Goal: Task Accomplishment & Management: Manage account settings

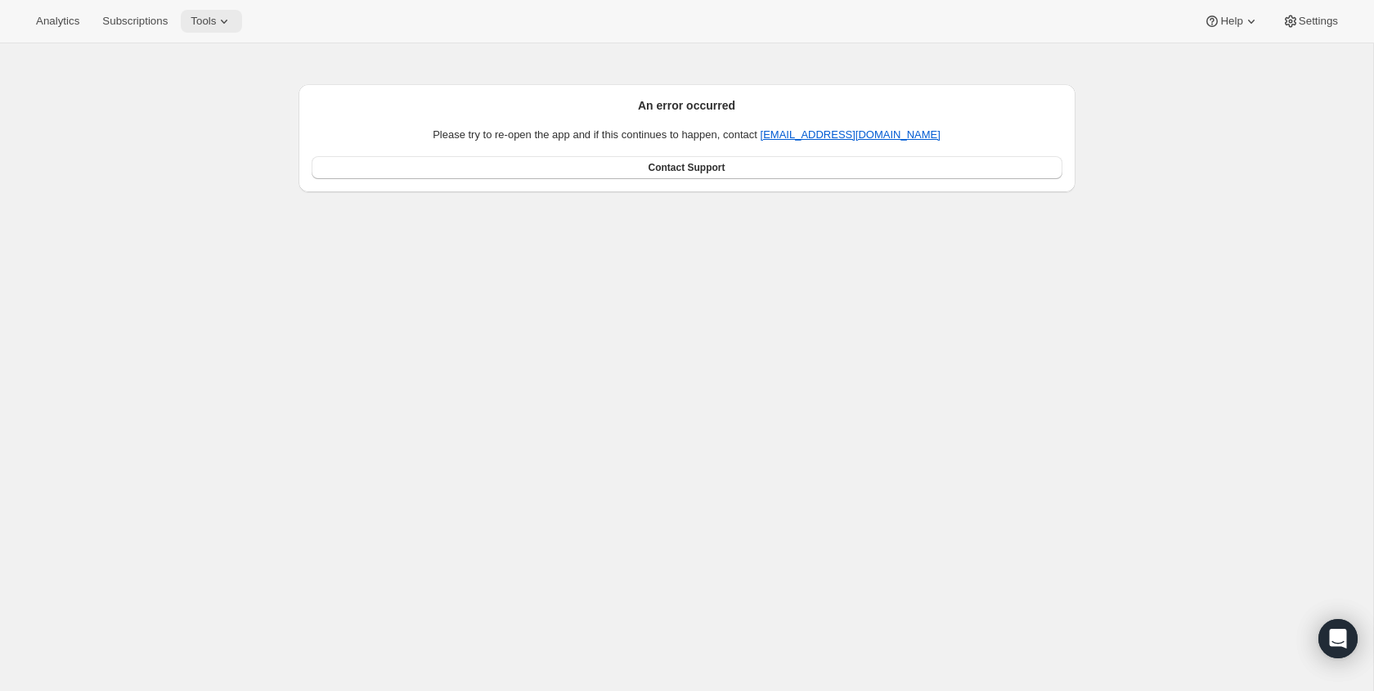
click at [225, 24] on icon at bounding box center [224, 21] width 16 height 16
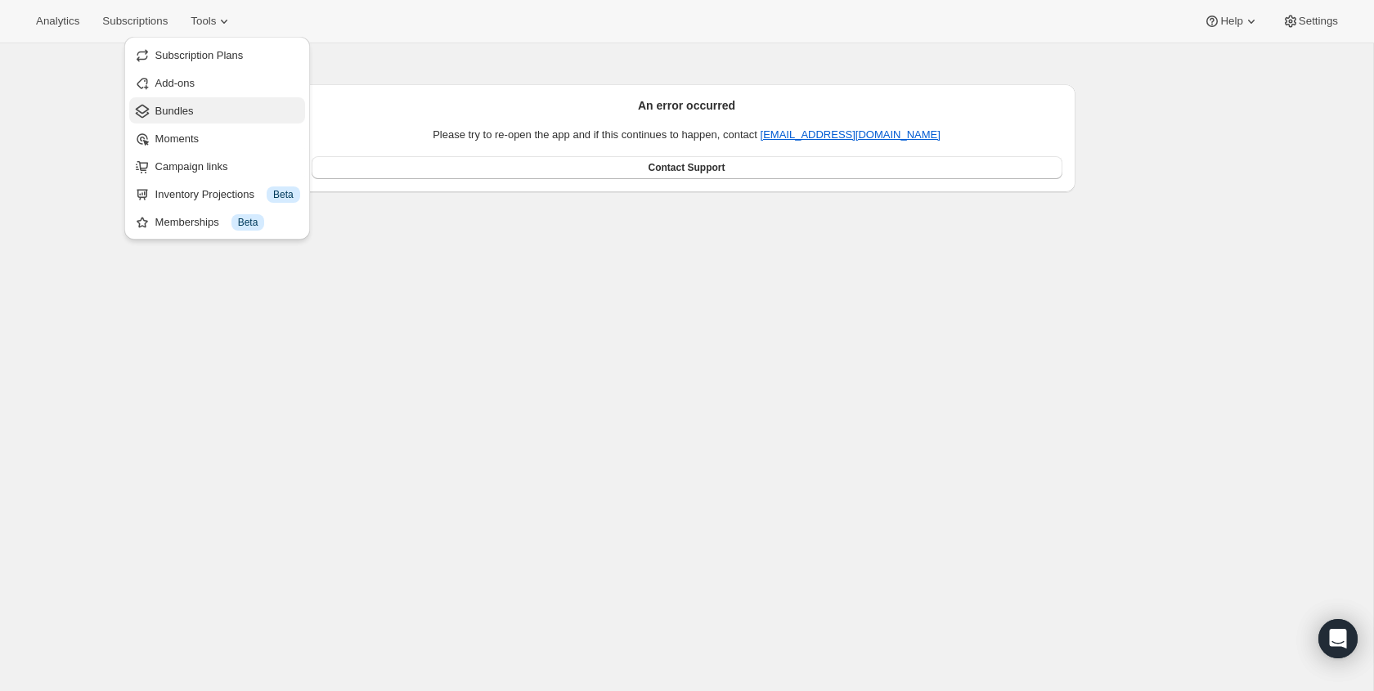
click at [215, 109] on span "Bundles" at bounding box center [227, 111] width 145 height 16
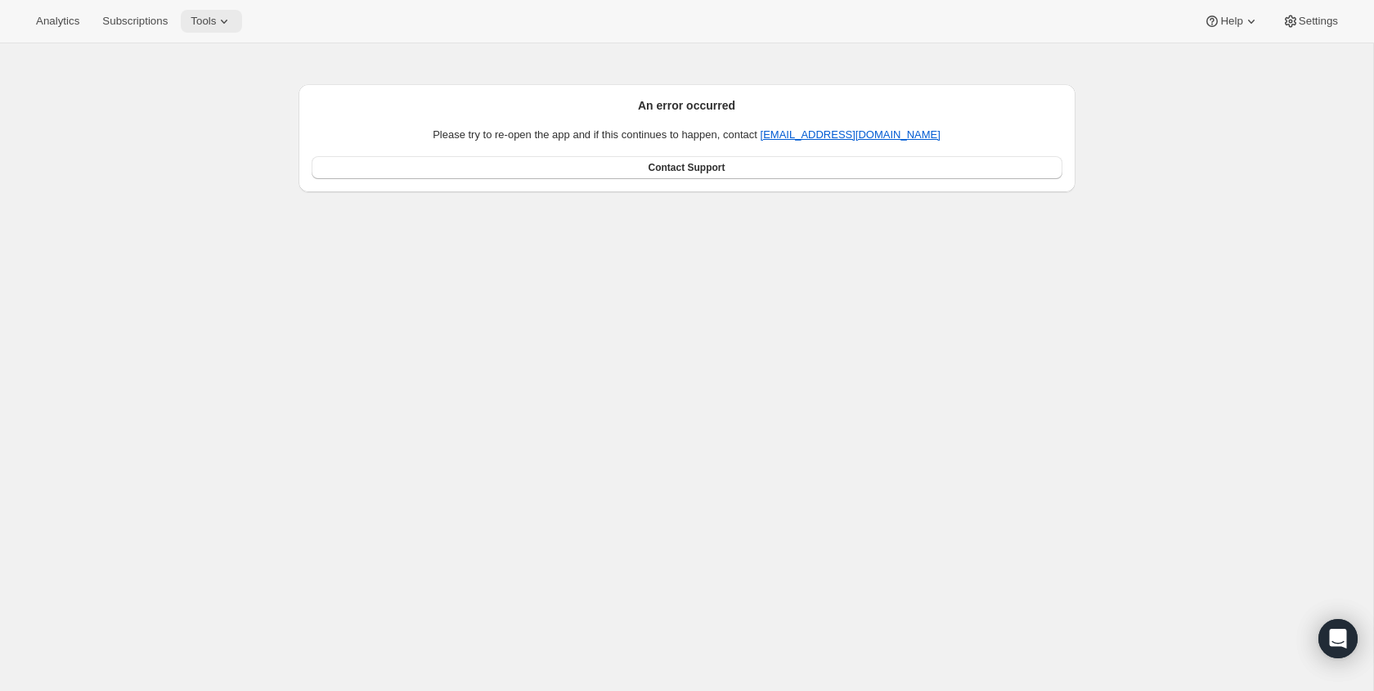
click at [214, 24] on span "Tools" at bounding box center [203, 21] width 25 height 13
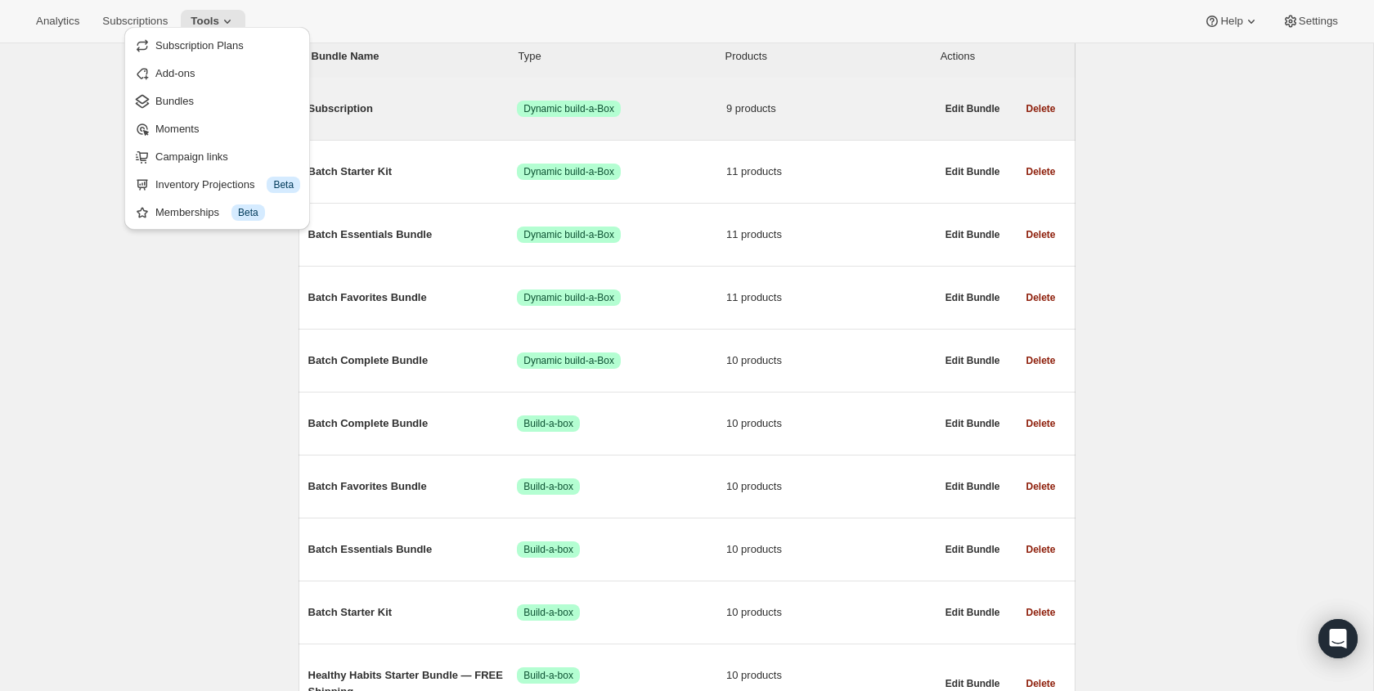
scroll to position [217, 0]
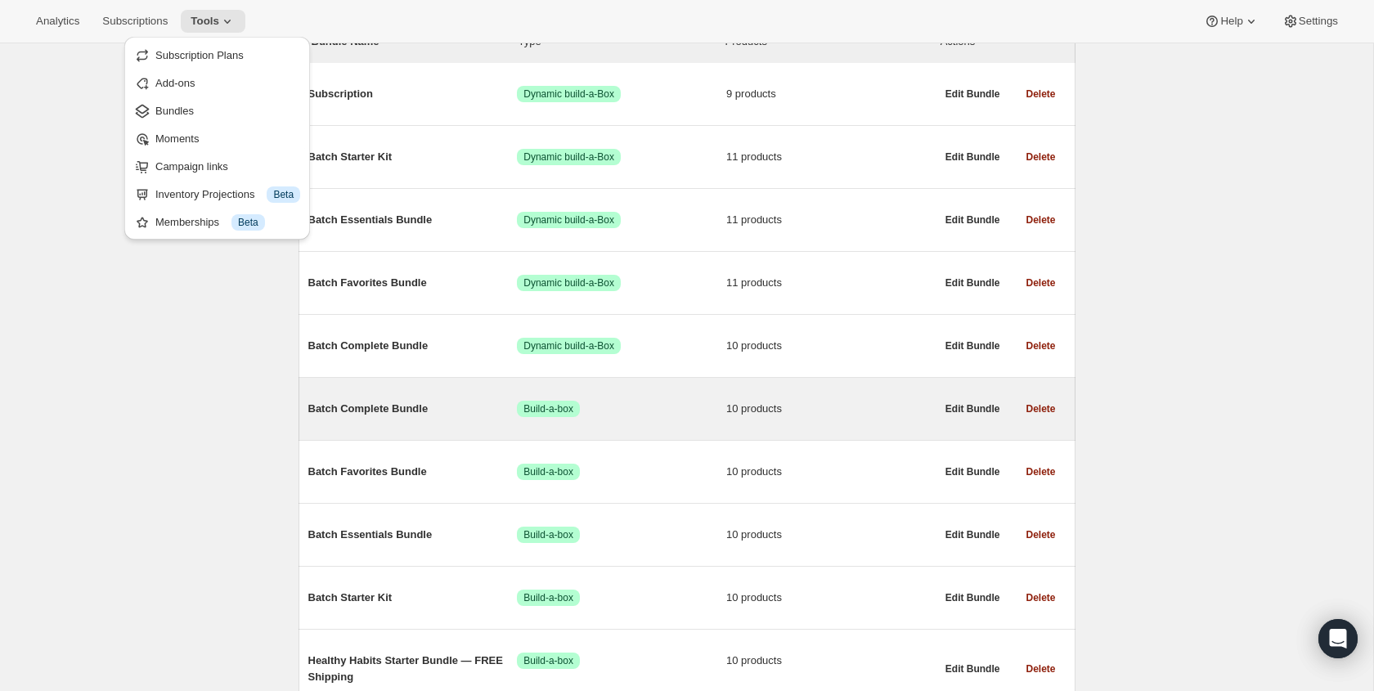
click at [419, 411] on span "Batch Complete Bundle" at bounding box center [412, 409] width 209 height 16
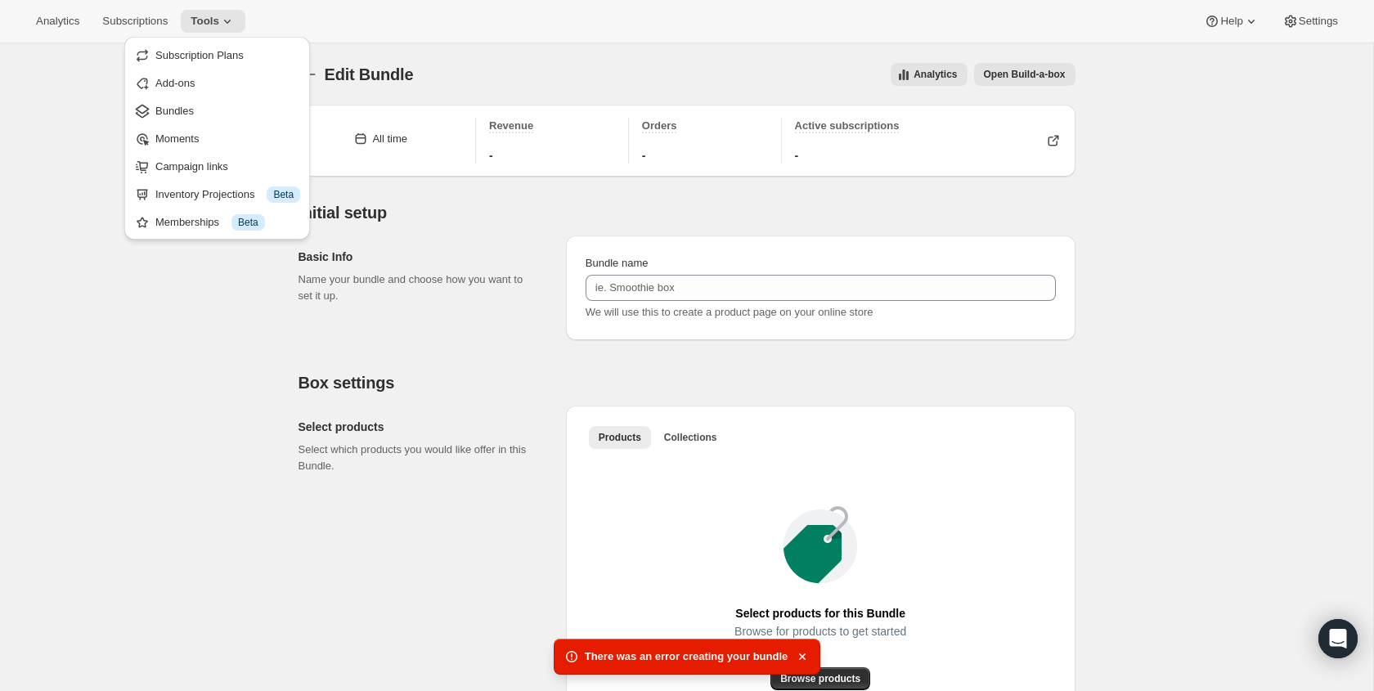
click at [527, 338] on div "Basic Info Name your bundle and choose how you want to set it up." at bounding box center [425, 287] width 254 height 105
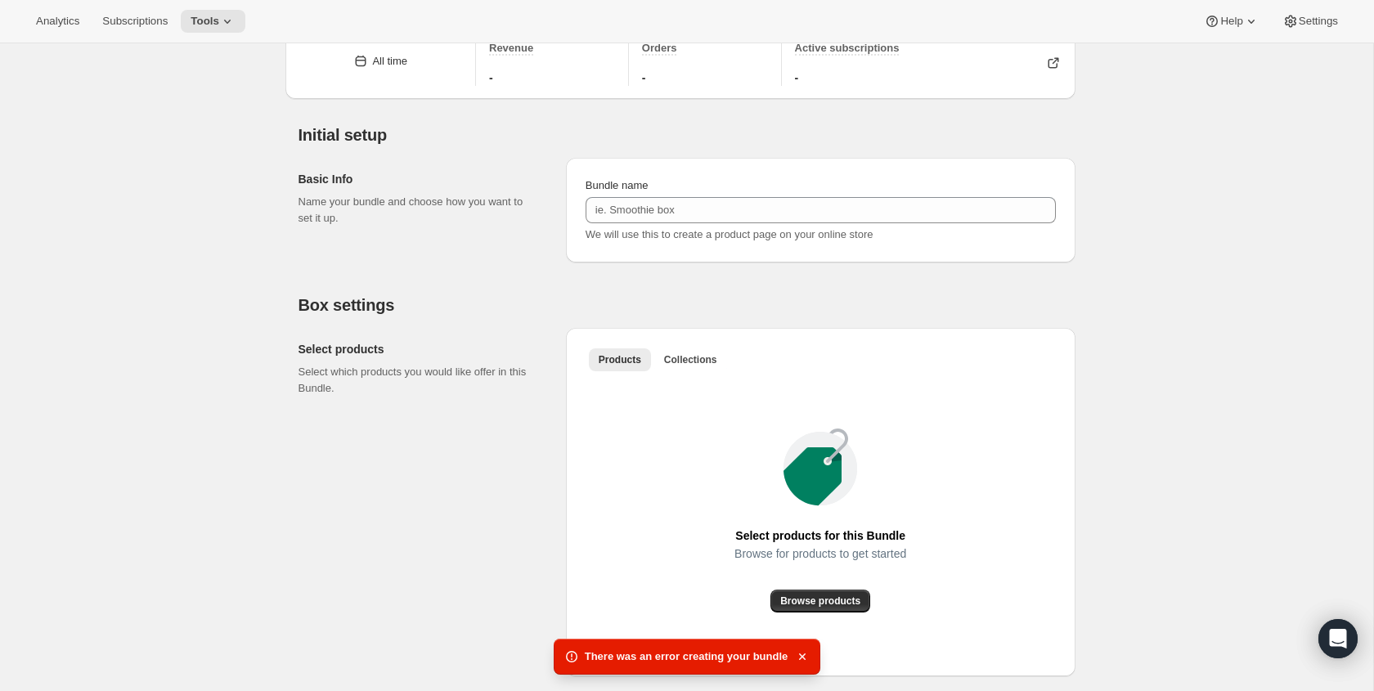
scroll to position [117, 0]
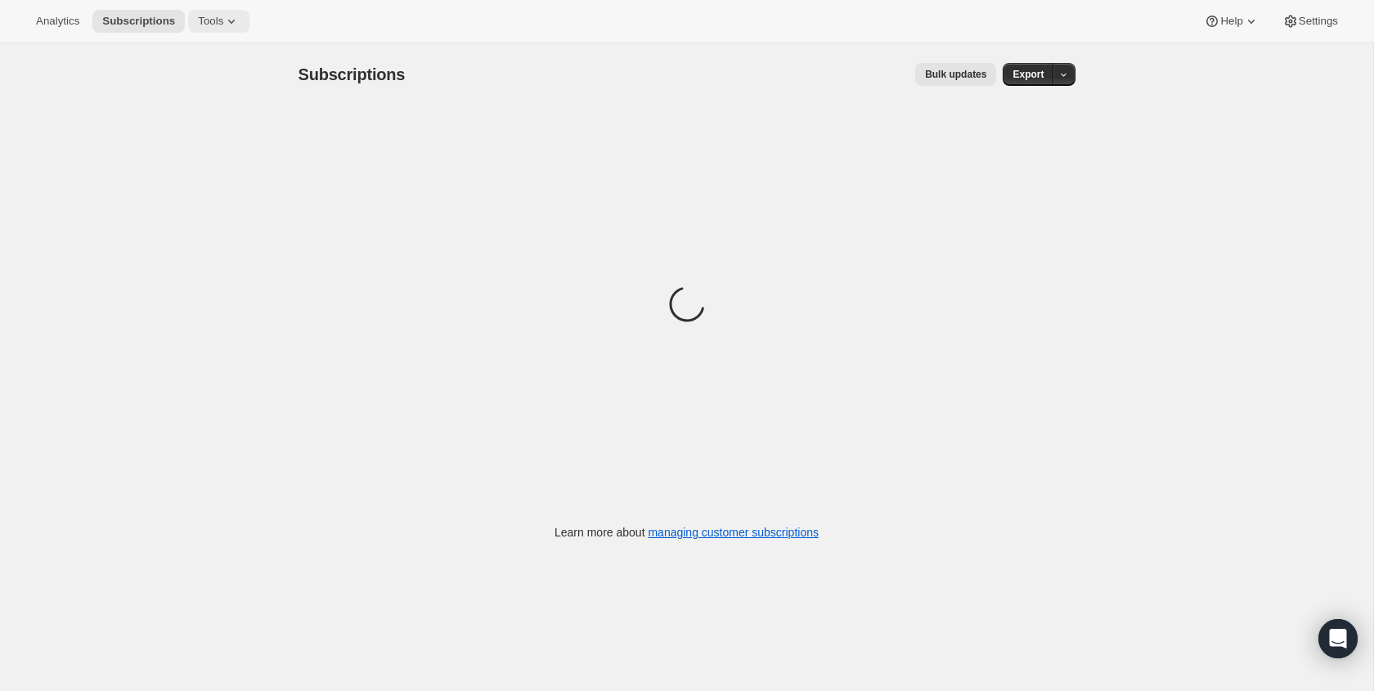
click at [231, 26] on icon at bounding box center [231, 21] width 16 height 16
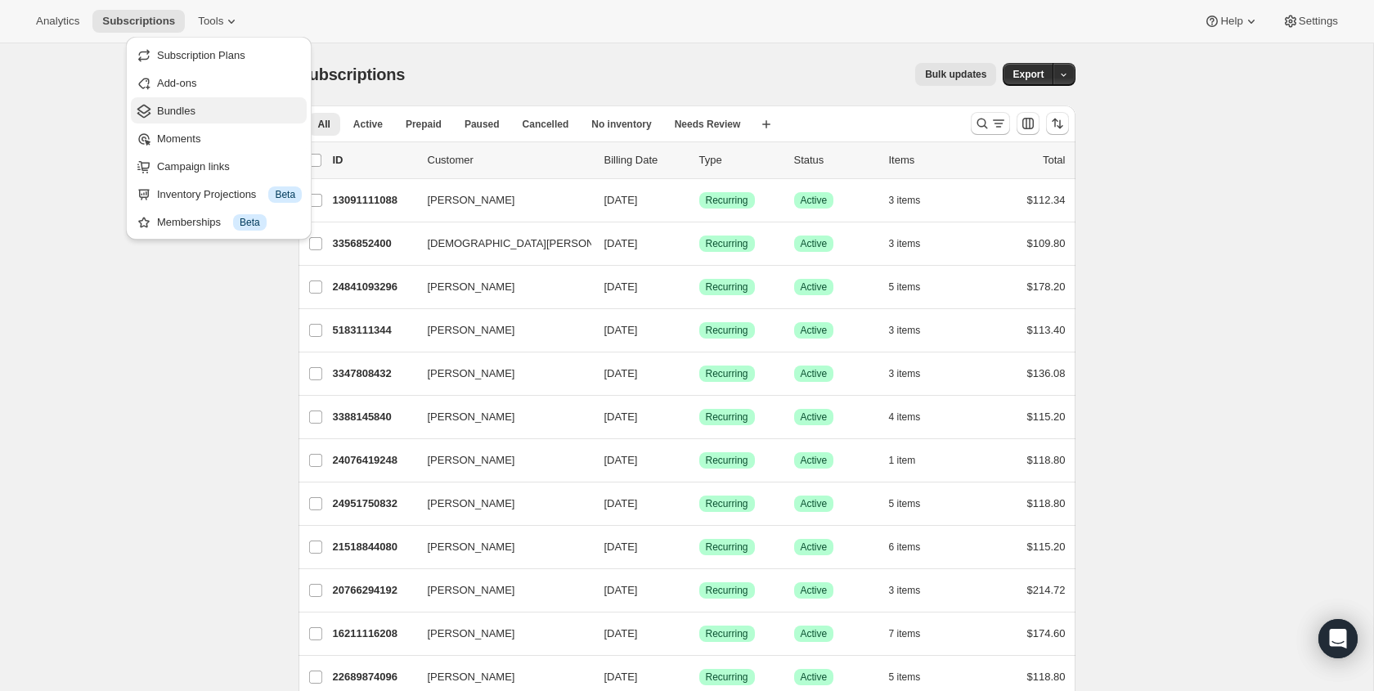
click at [224, 117] on span "Bundles" at bounding box center [229, 111] width 145 height 16
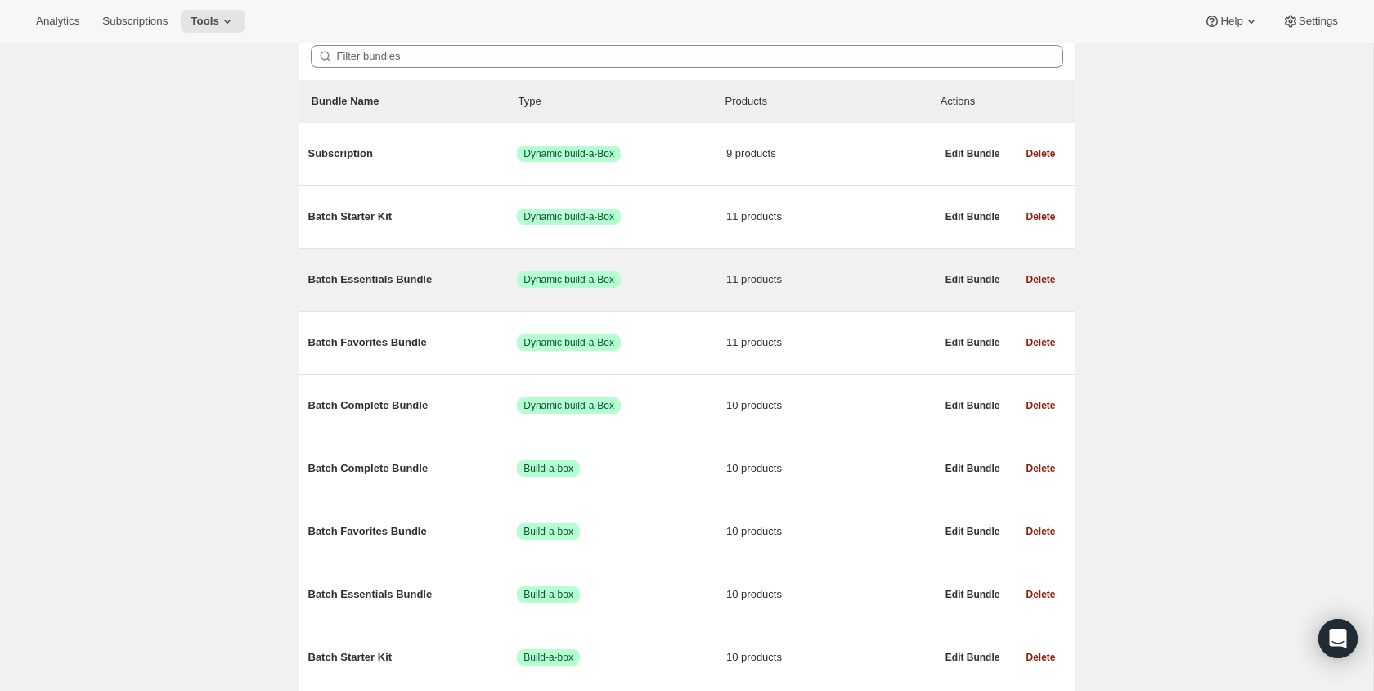
scroll to position [168, 0]
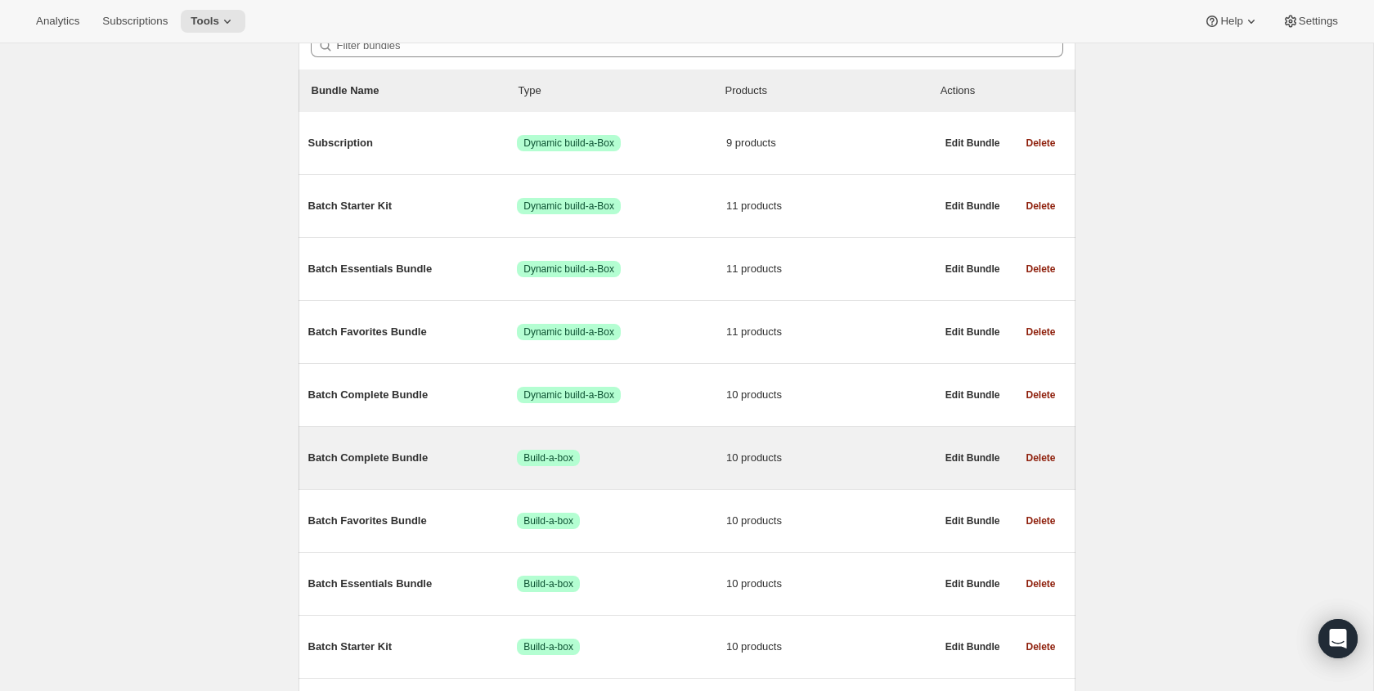
click at [412, 454] on span "Batch Complete Bundle" at bounding box center [412, 458] width 209 height 16
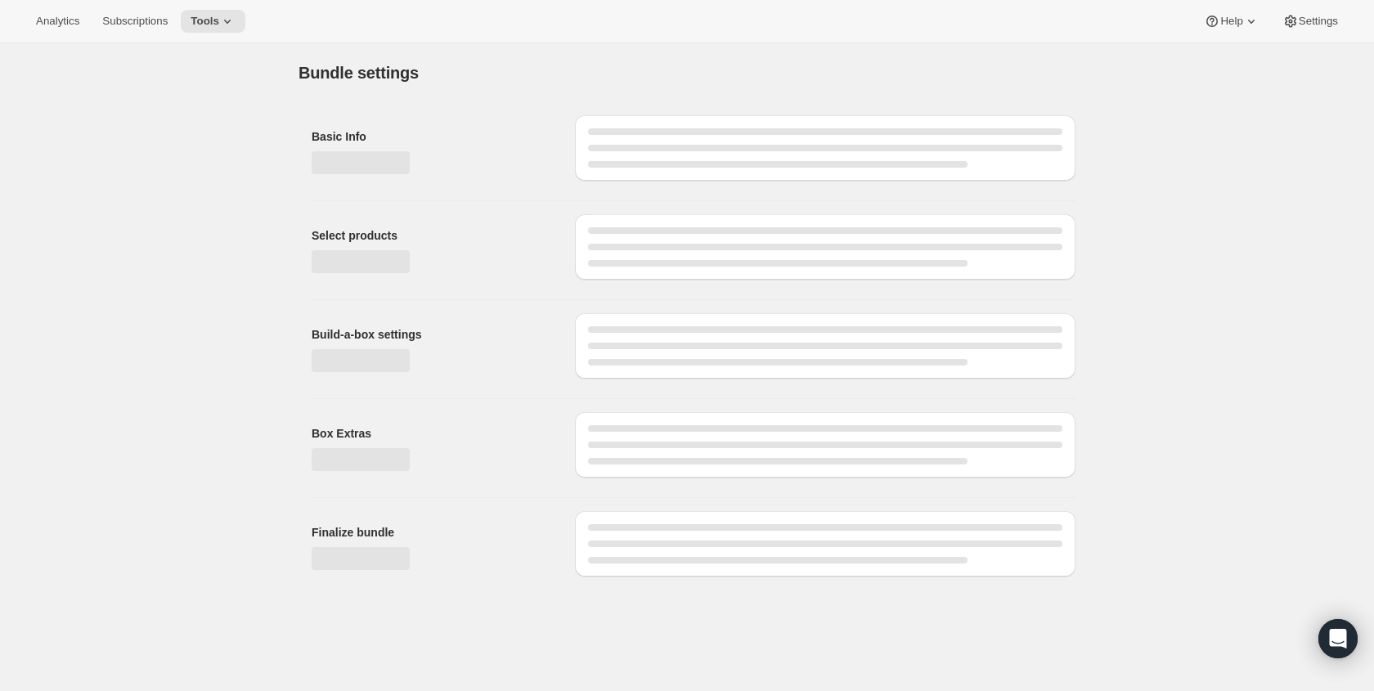
type input "Batch Complete Bundle"
radio input "true"
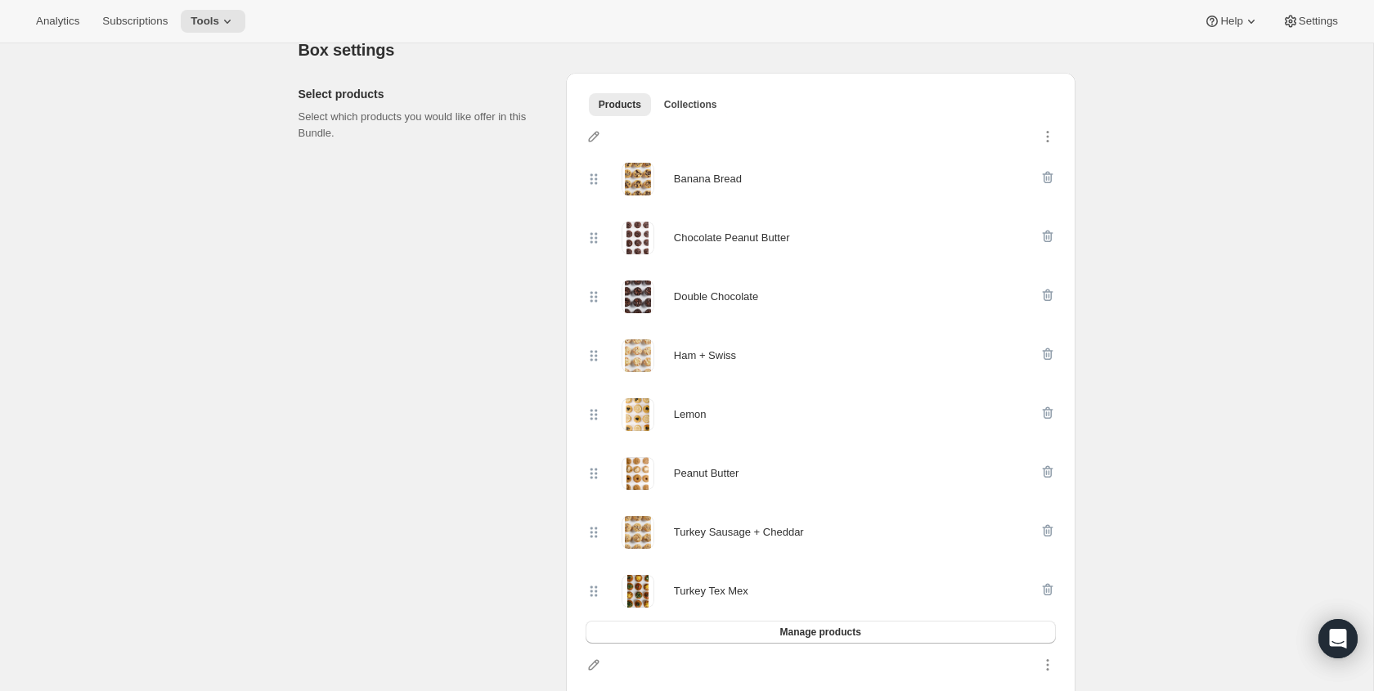
scroll to position [417, 0]
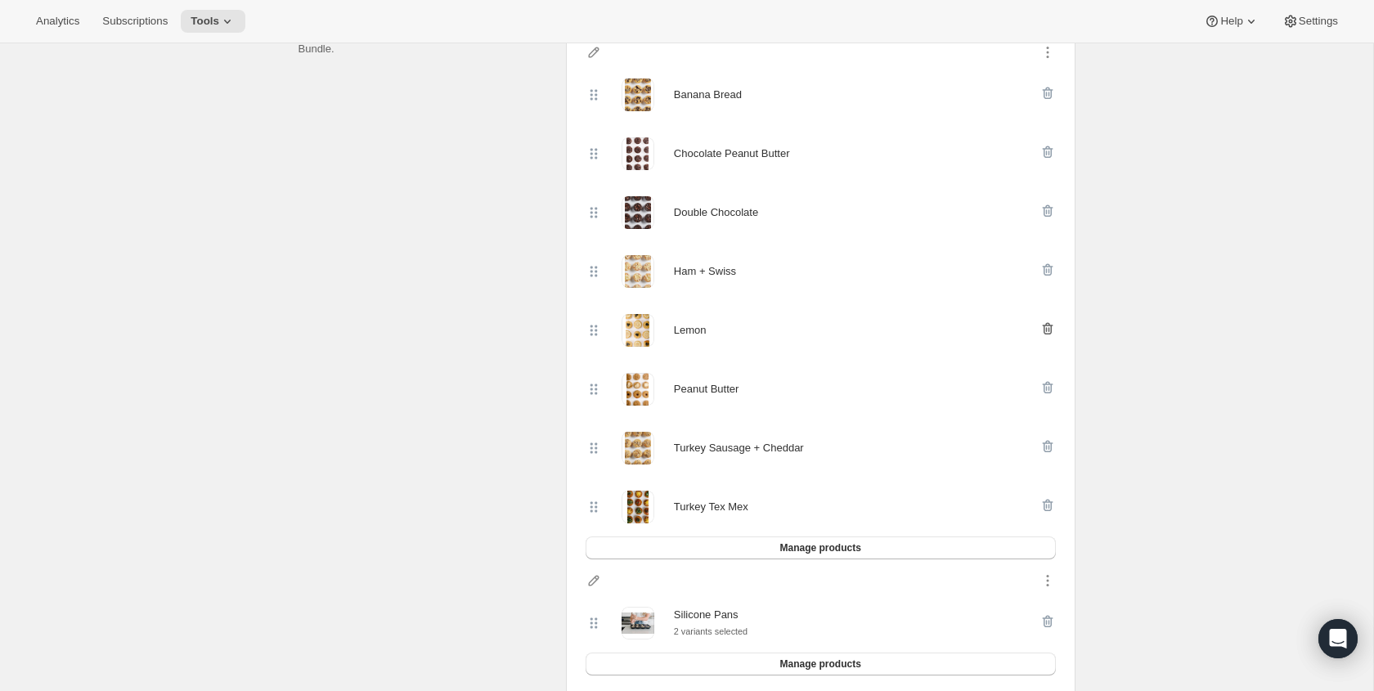
click at [1049, 327] on icon "button" at bounding box center [1047, 328] width 16 height 16
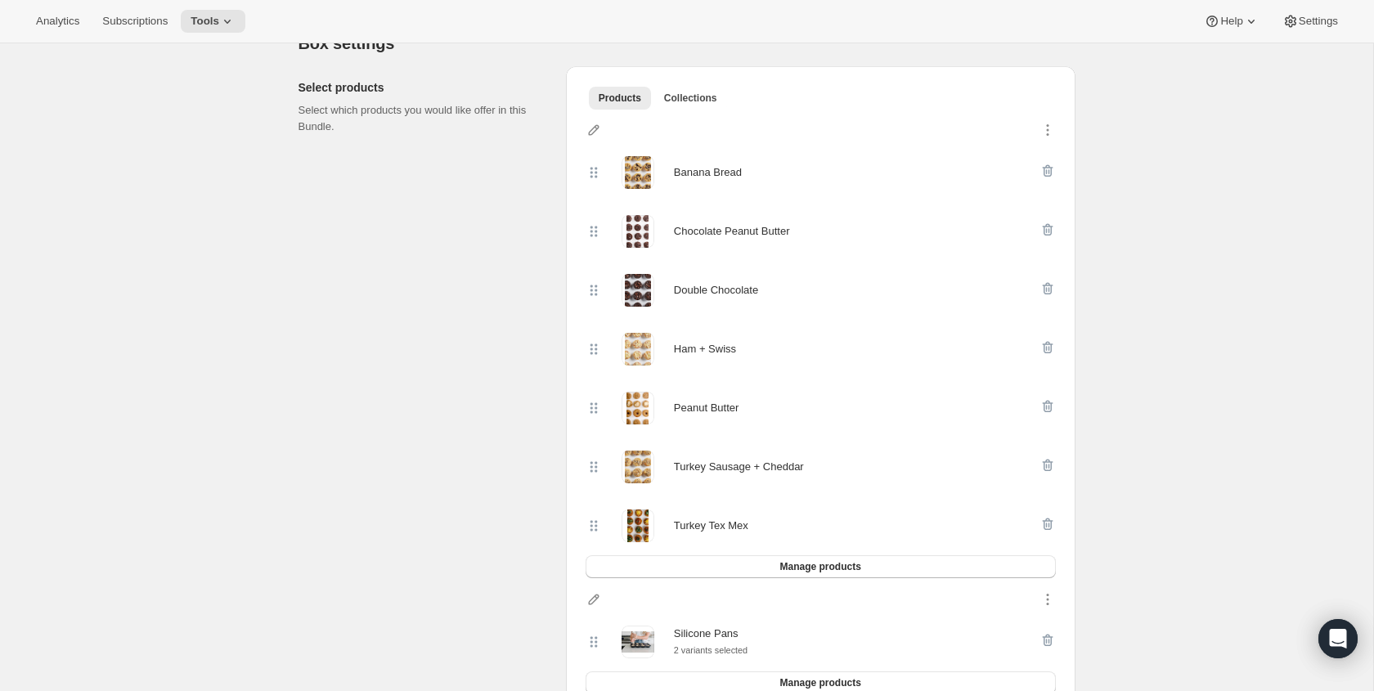
scroll to position [182, 0]
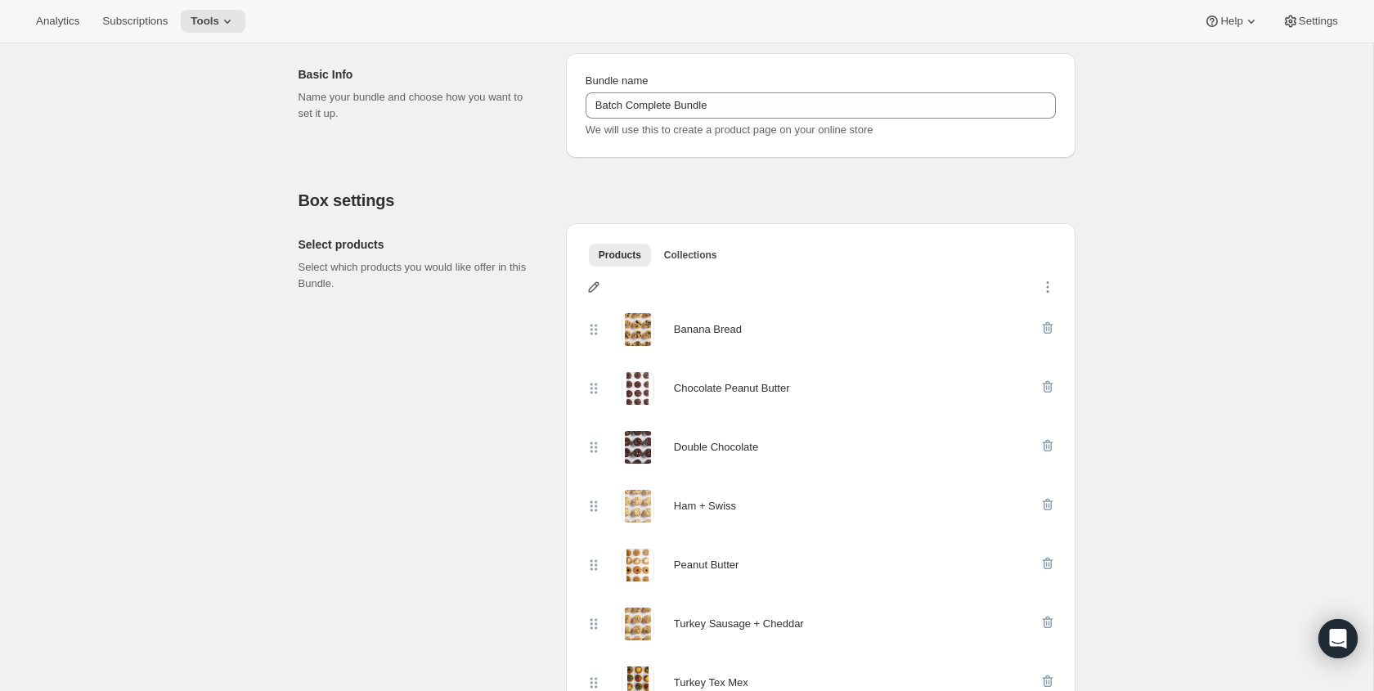
click at [594, 290] on icon "button" at bounding box center [593, 287] width 16 height 16
click at [793, 230] on div "Products Collections More views Products Collections More views Banana Bread Ch…" at bounding box center [820, 623] width 509 height 800
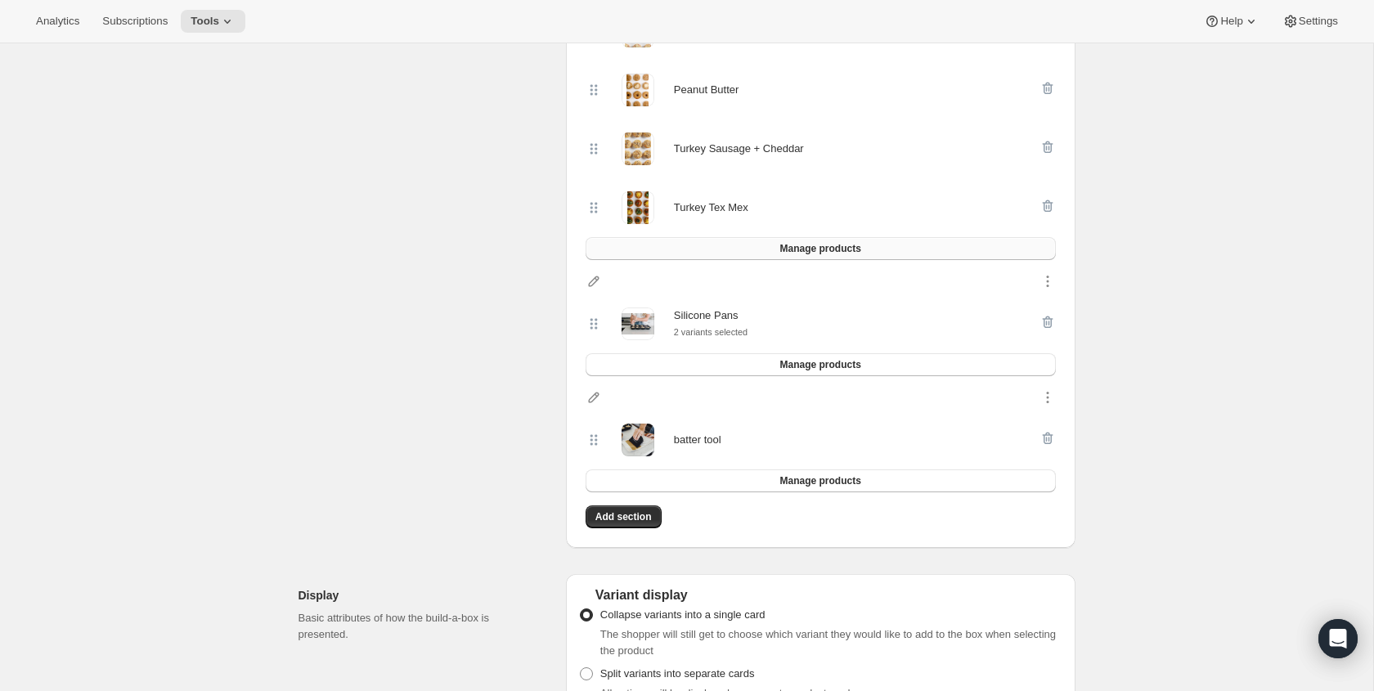
click at [782, 252] on span "Manage products" at bounding box center [819, 248] width 81 height 13
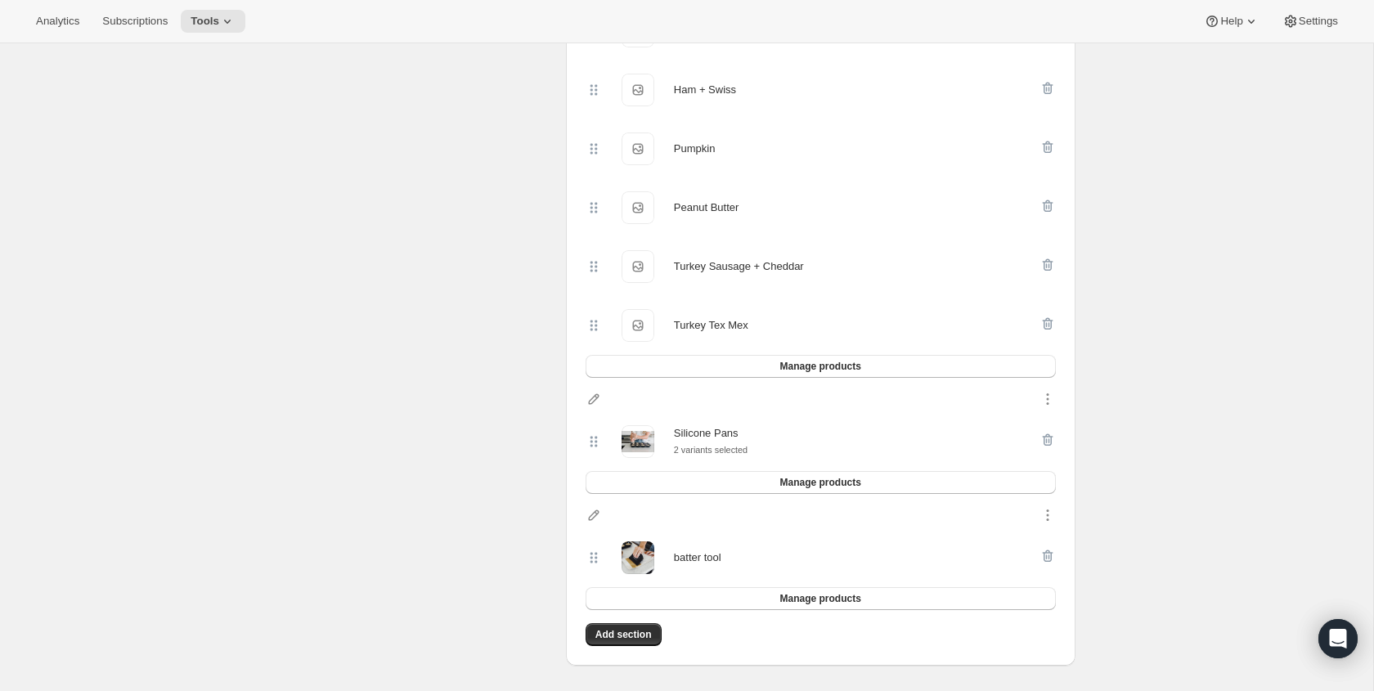
scroll to position [0, 0]
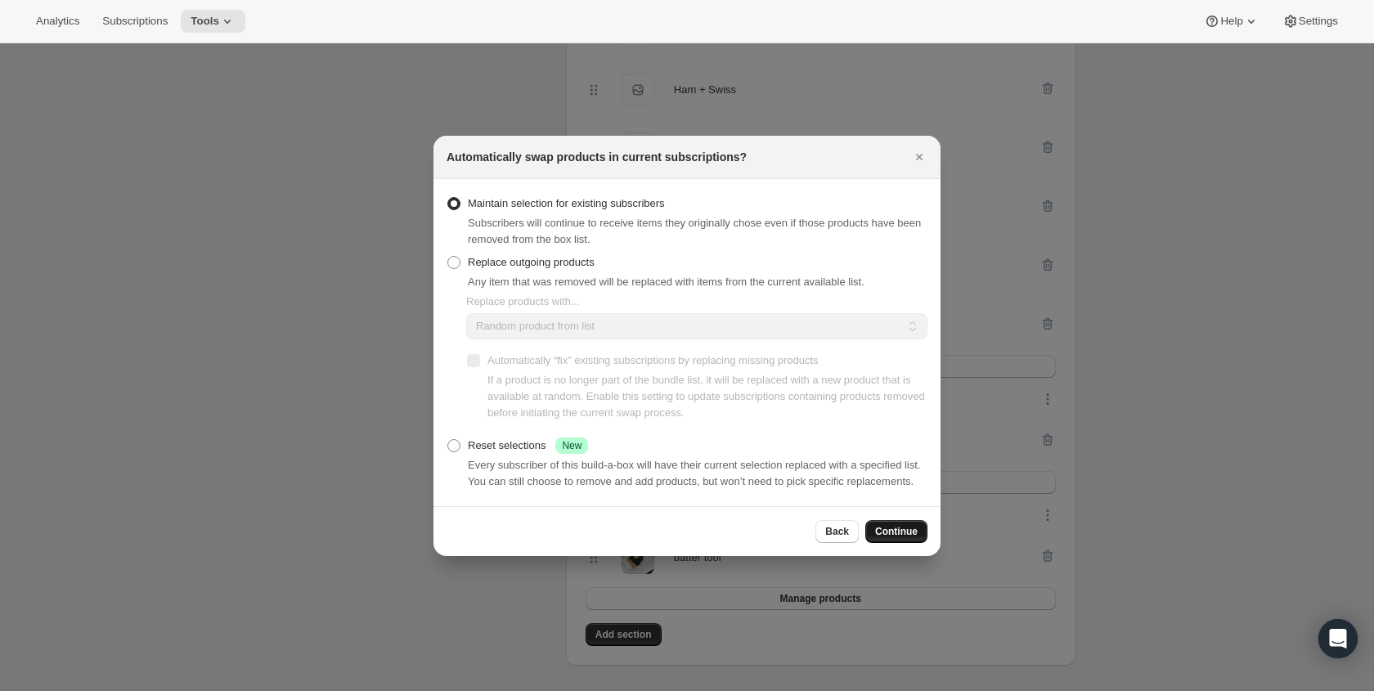
click at [899, 534] on span "Continue" at bounding box center [896, 531] width 43 height 13
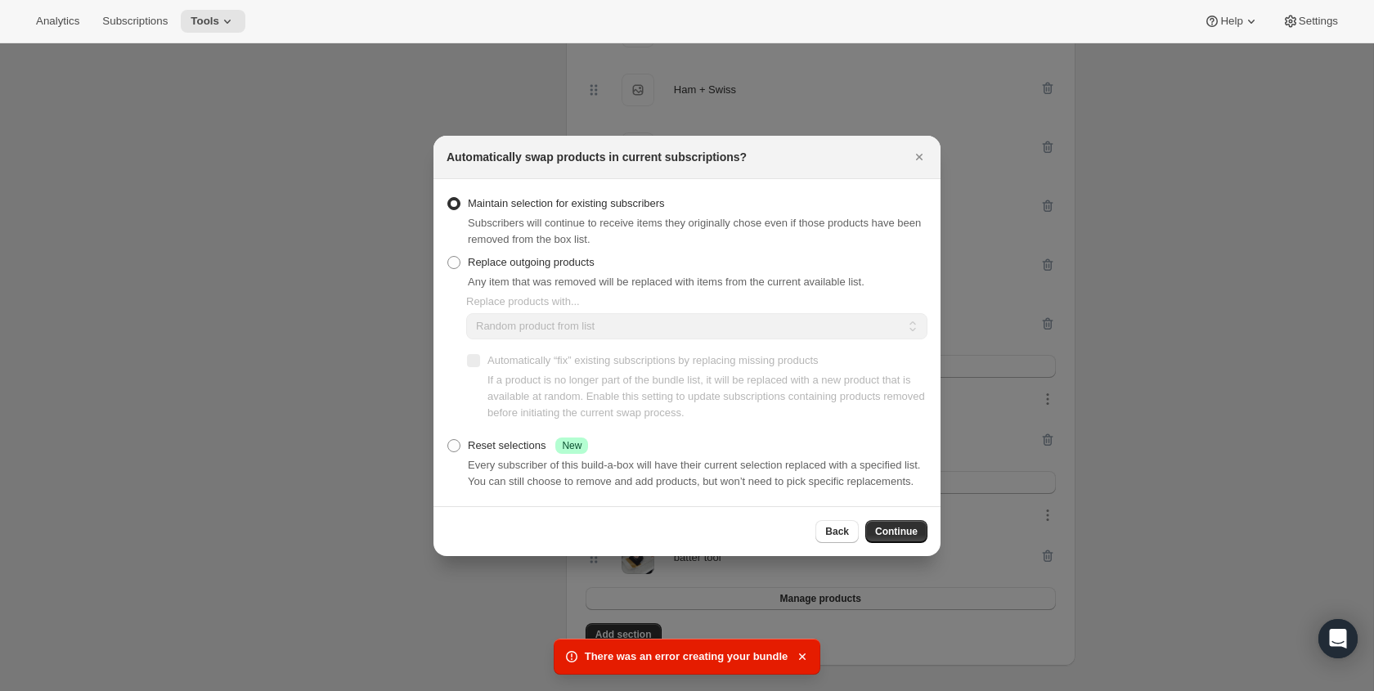
scroll to position [881, 0]
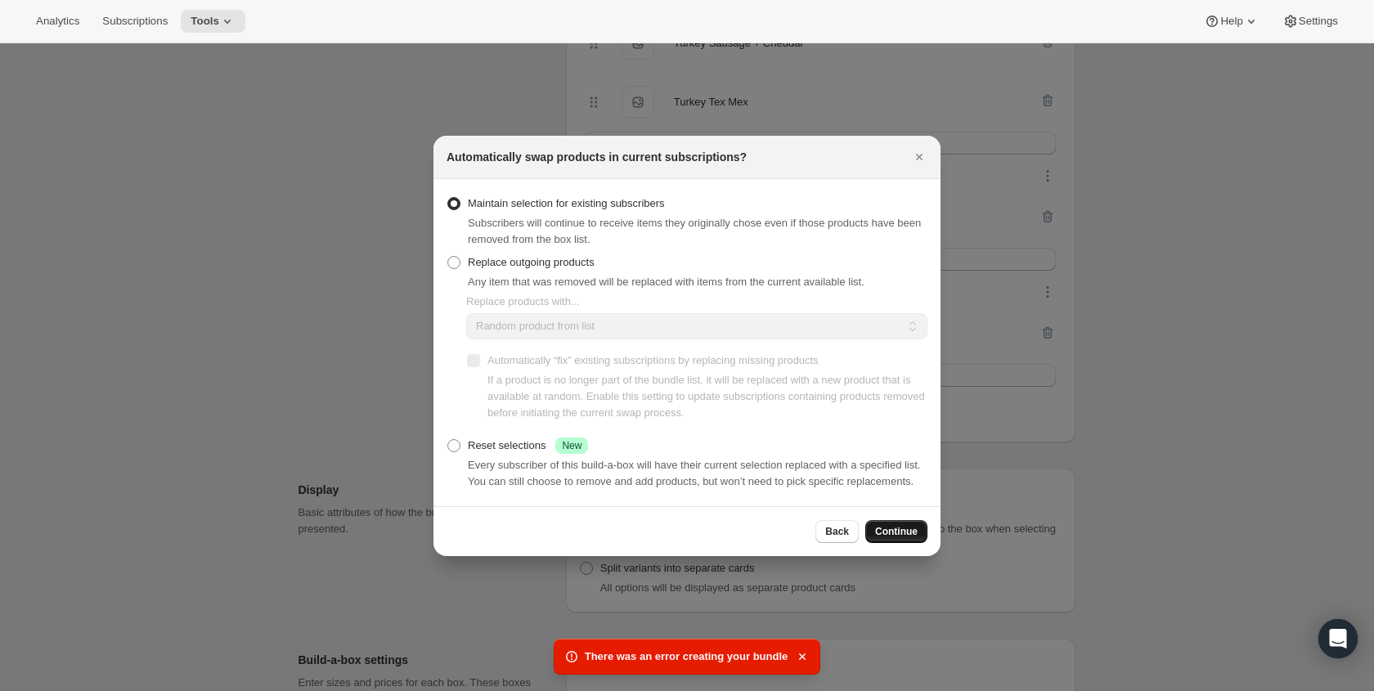
click at [898, 538] on span "Continue" at bounding box center [896, 531] width 43 height 13
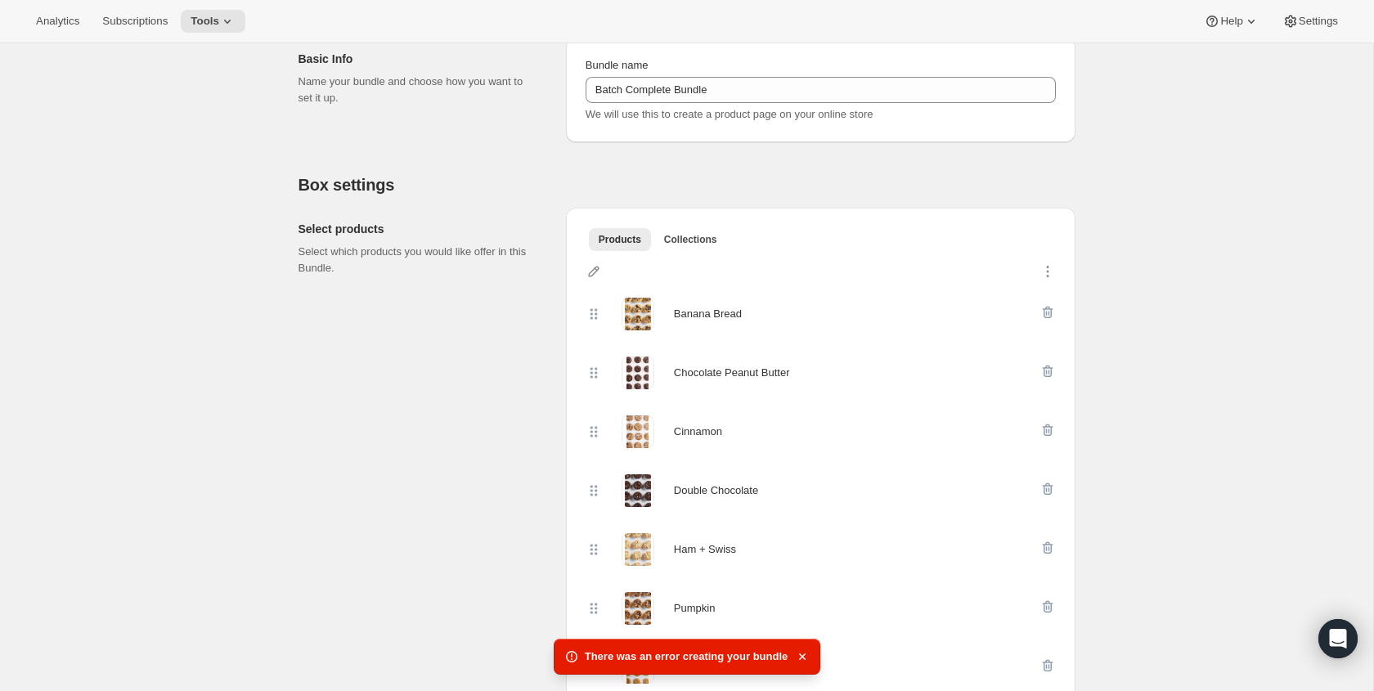
scroll to position [0, 0]
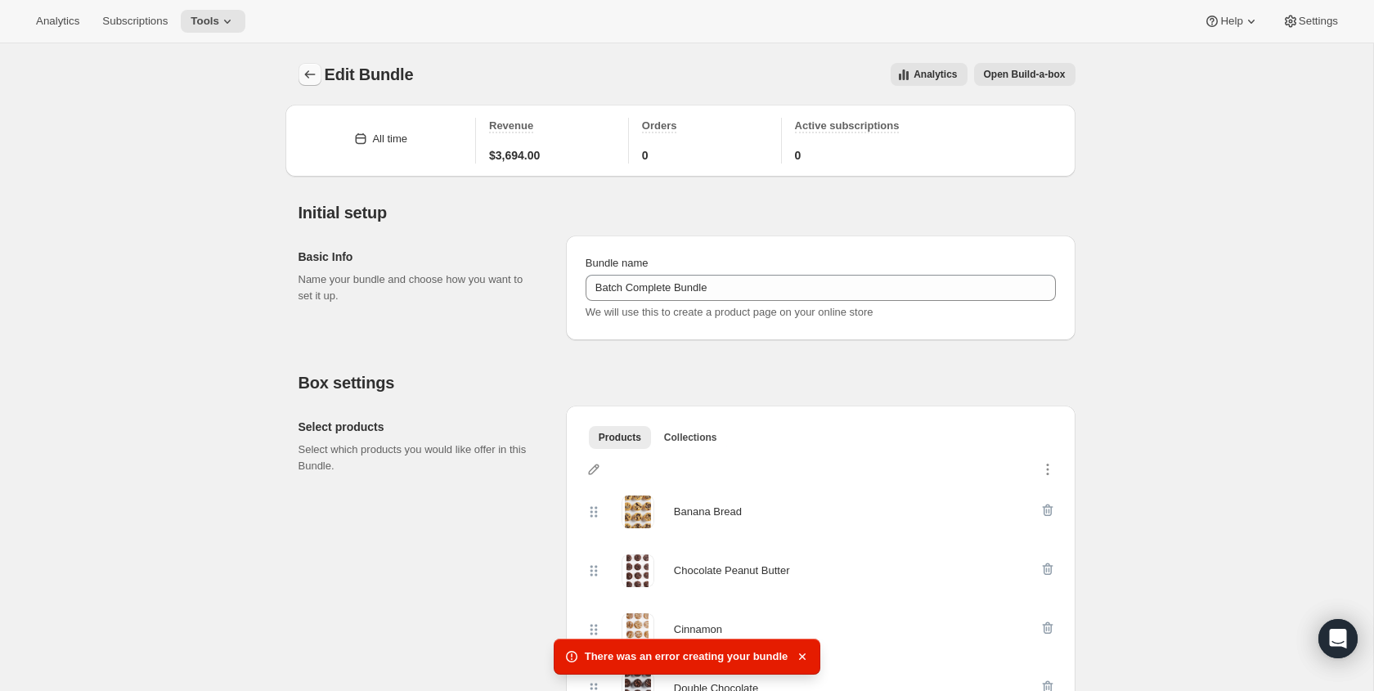
click at [307, 66] on icon "Bundles" at bounding box center [310, 74] width 16 height 16
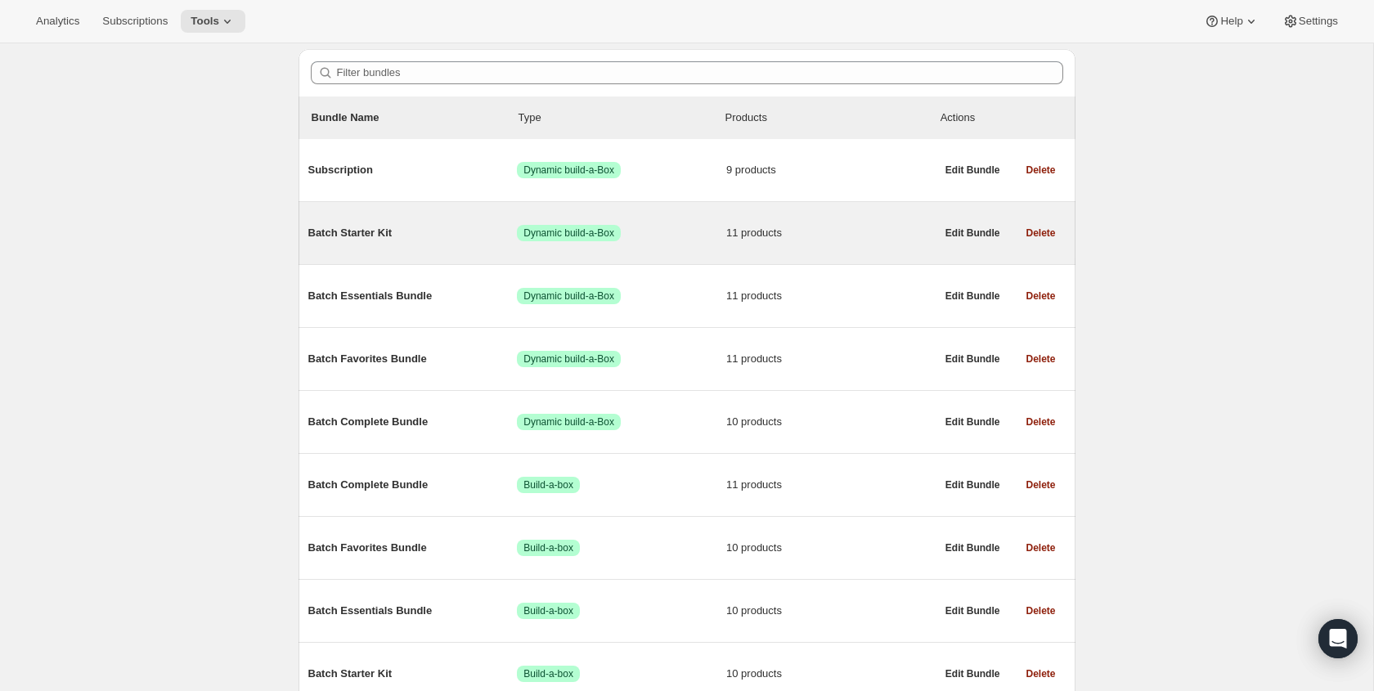
scroll to position [252, 0]
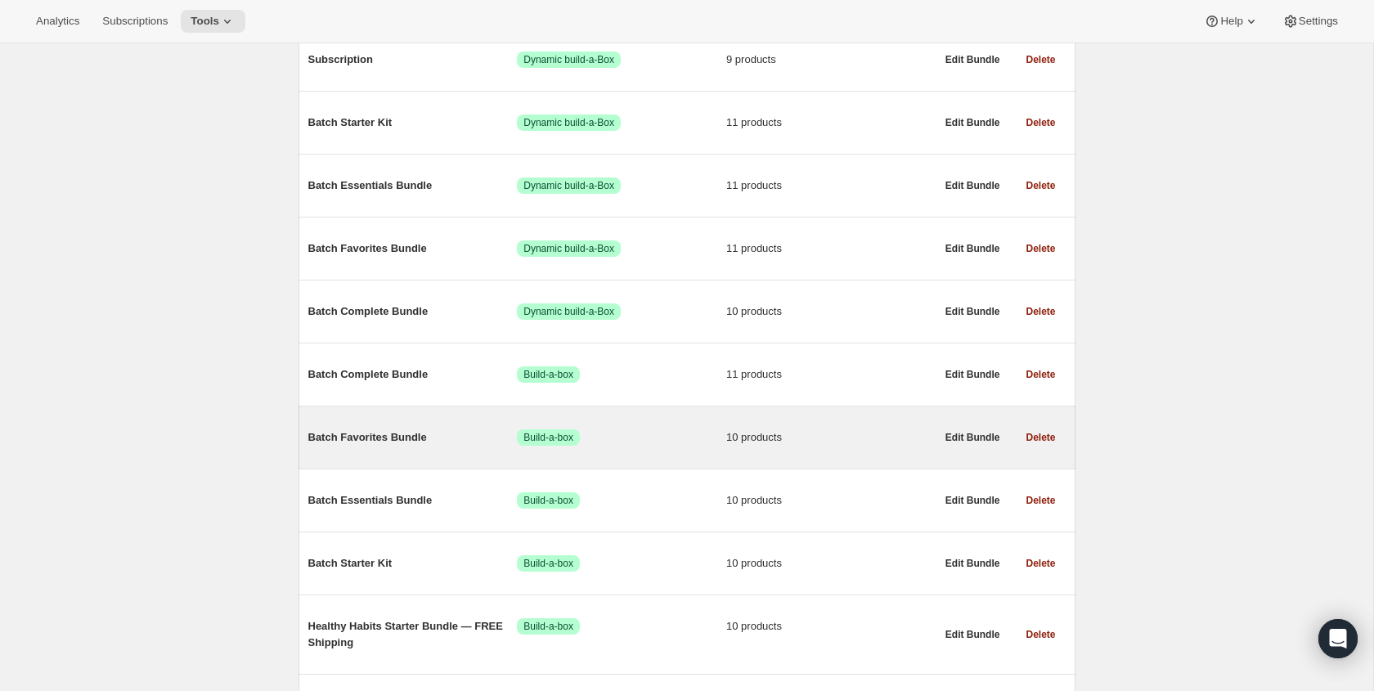
click at [433, 446] on span "Batch Favorites Bundle" at bounding box center [412, 437] width 209 height 16
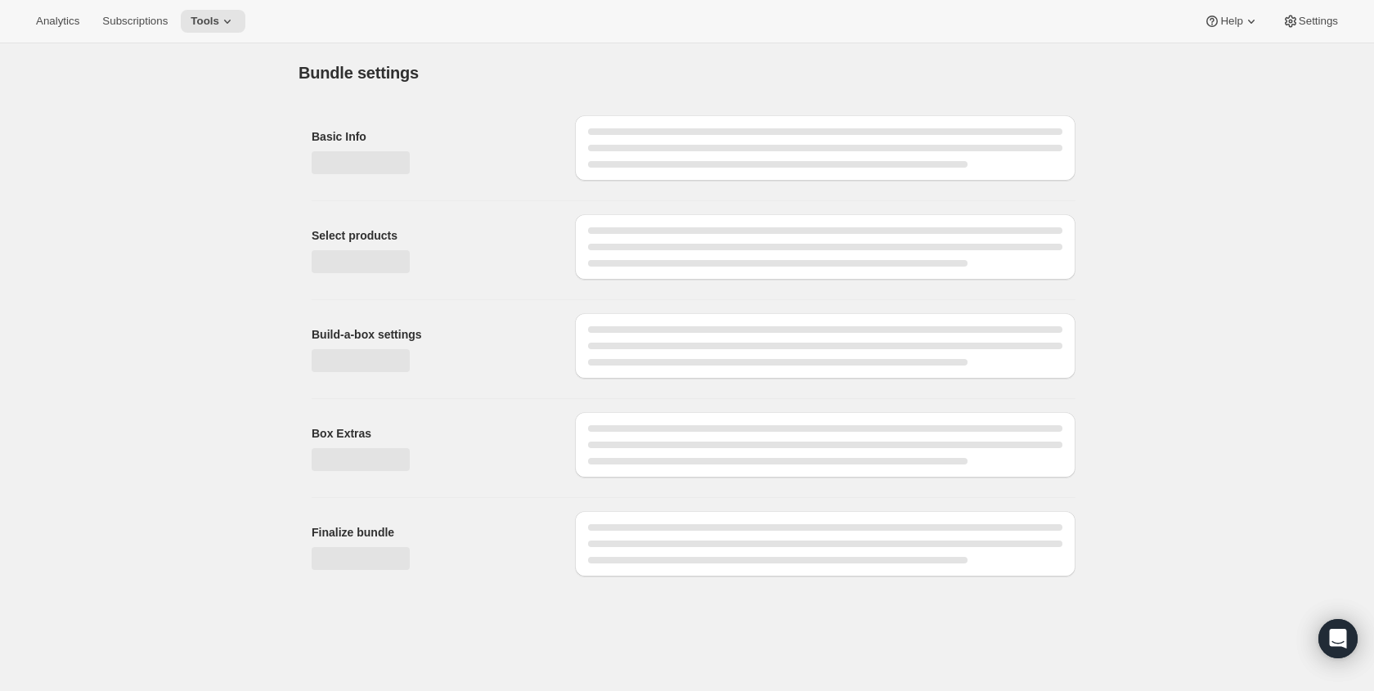
type input "Batch Favorites Bundle"
radio input "true"
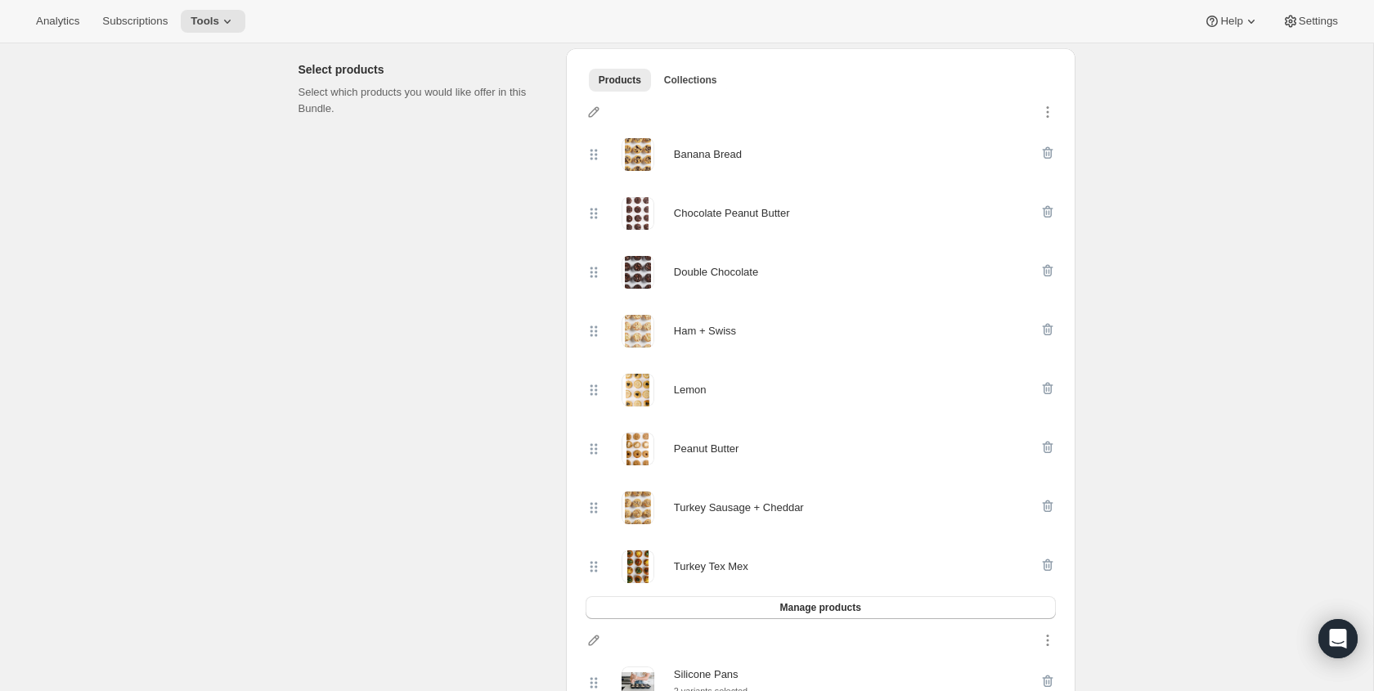
scroll to position [445, 0]
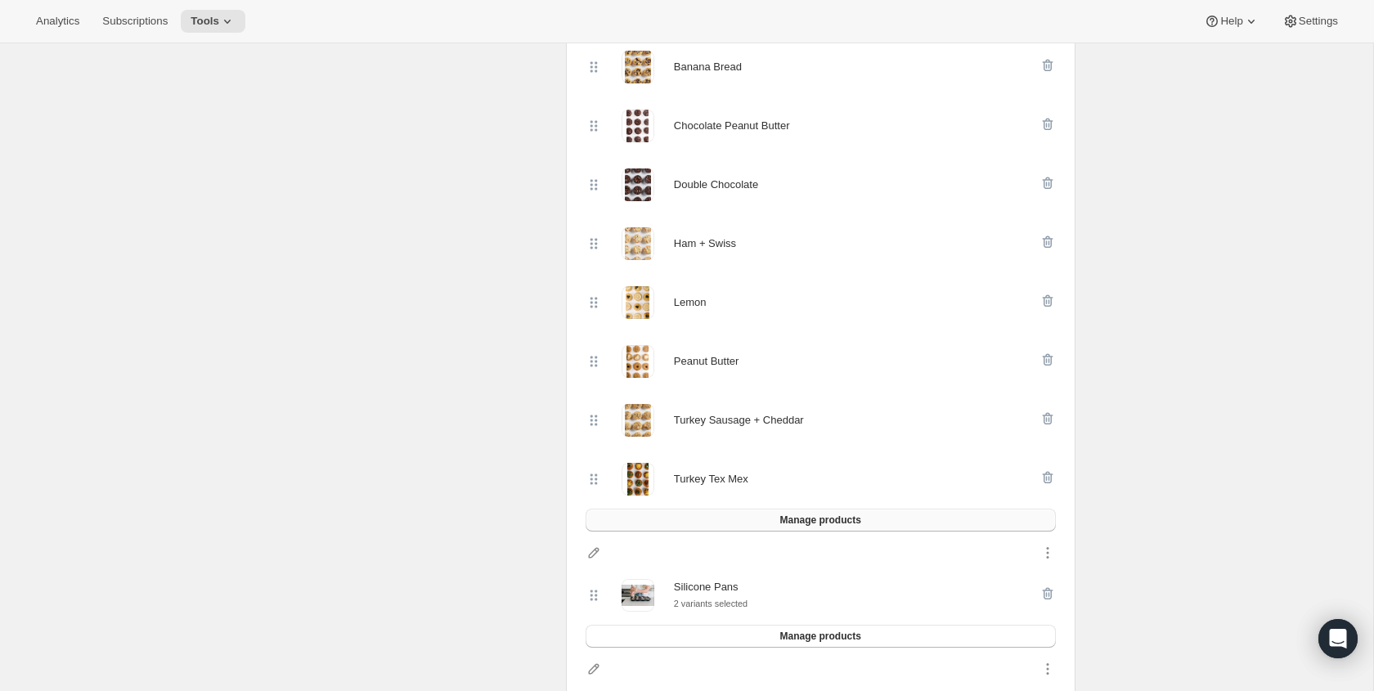
click at [708, 521] on button "Manage products" at bounding box center [820, 520] width 470 height 23
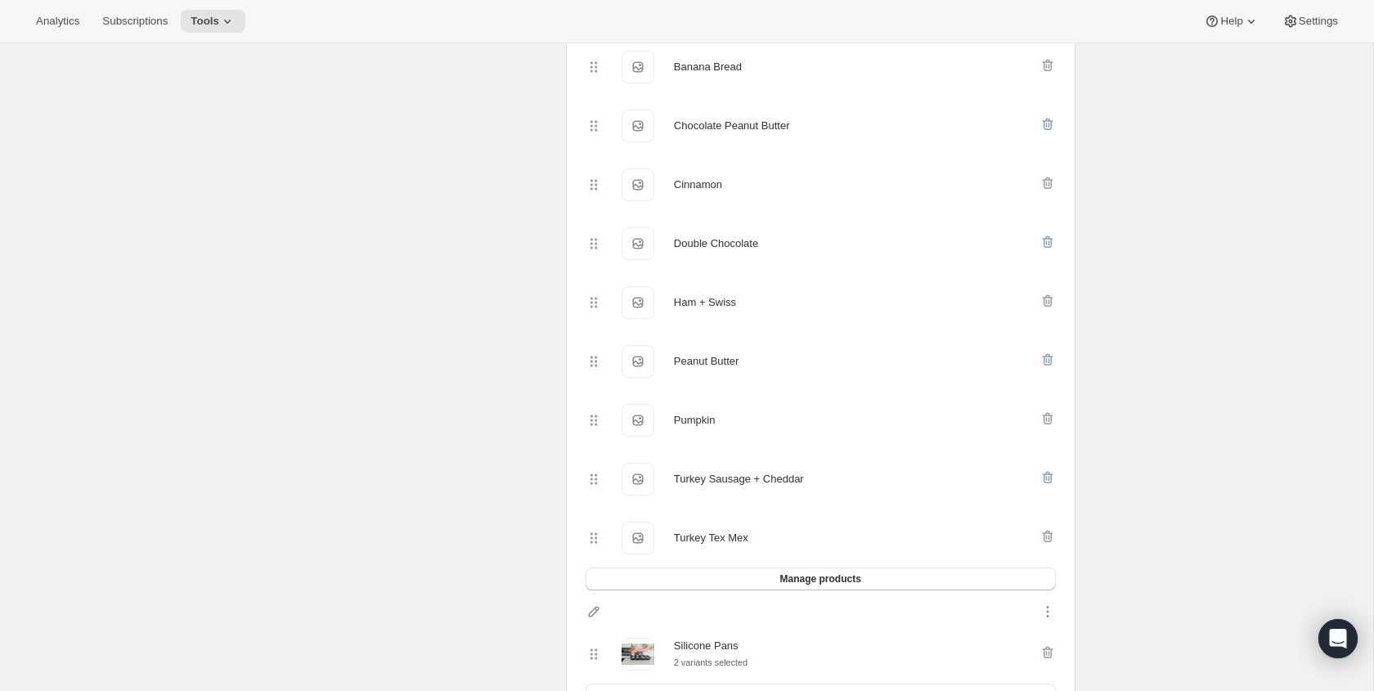
scroll to position [0, 0]
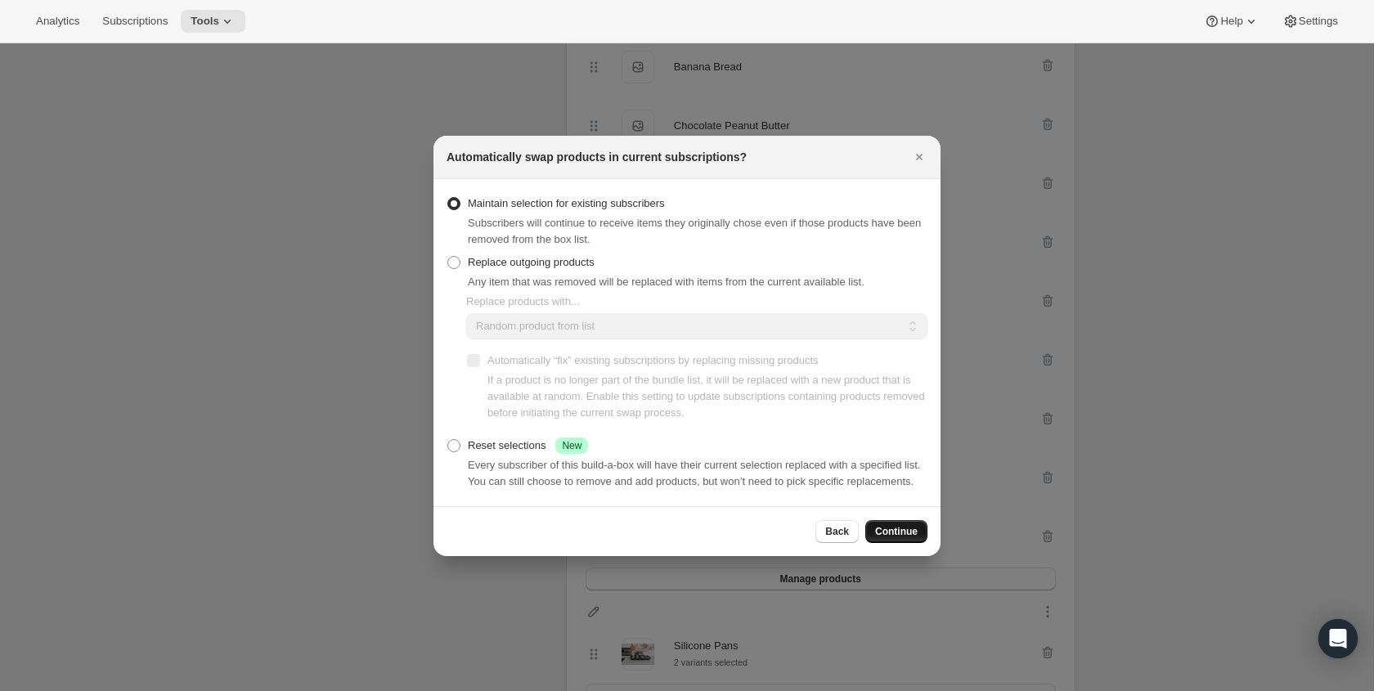
click at [912, 538] on span "Continue" at bounding box center [896, 531] width 43 height 13
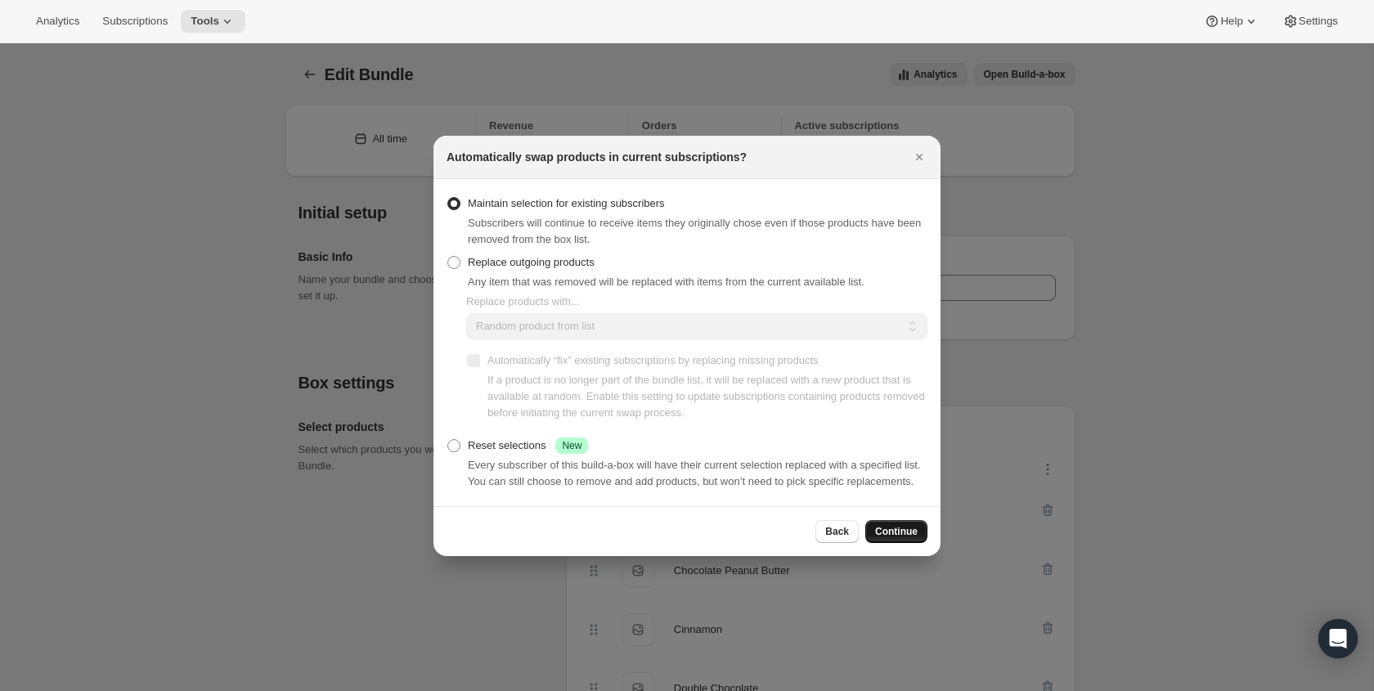
click at [910, 538] on span "Continue" at bounding box center [896, 531] width 43 height 13
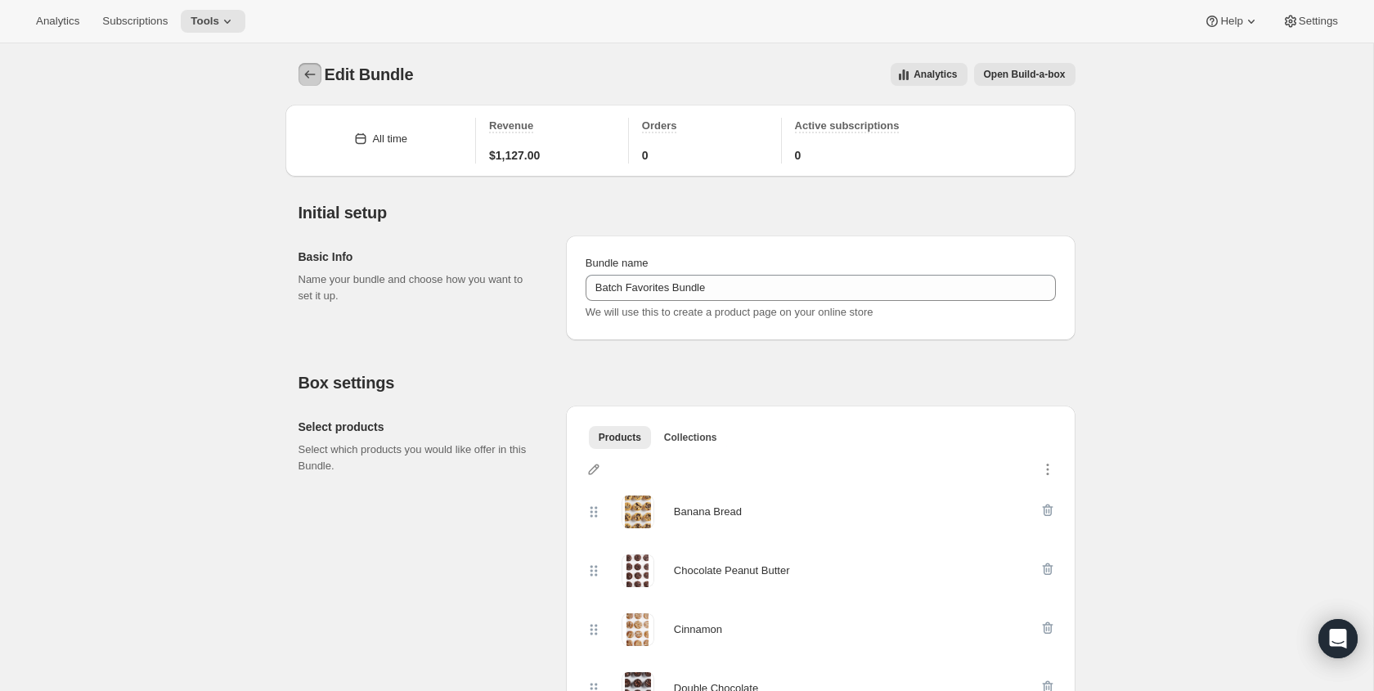
click at [302, 78] on icon "Bundles" at bounding box center [310, 74] width 16 height 16
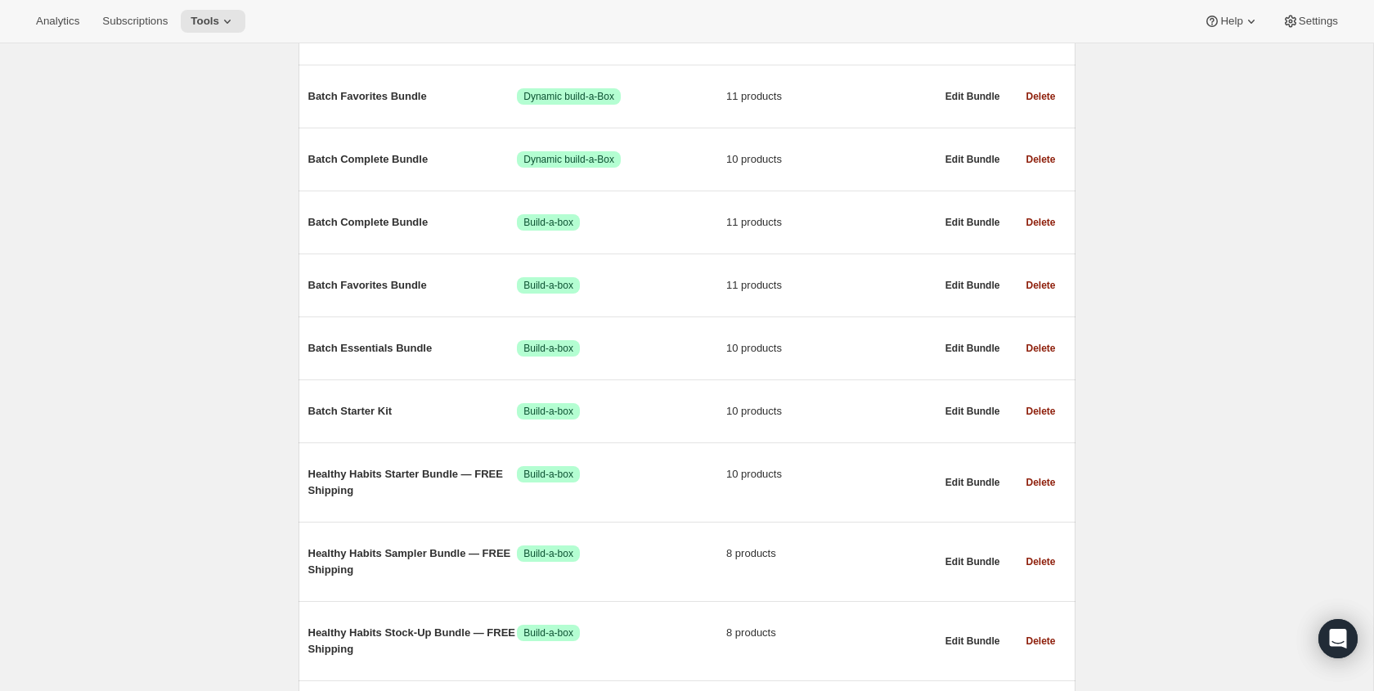
scroll to position [455, 0]
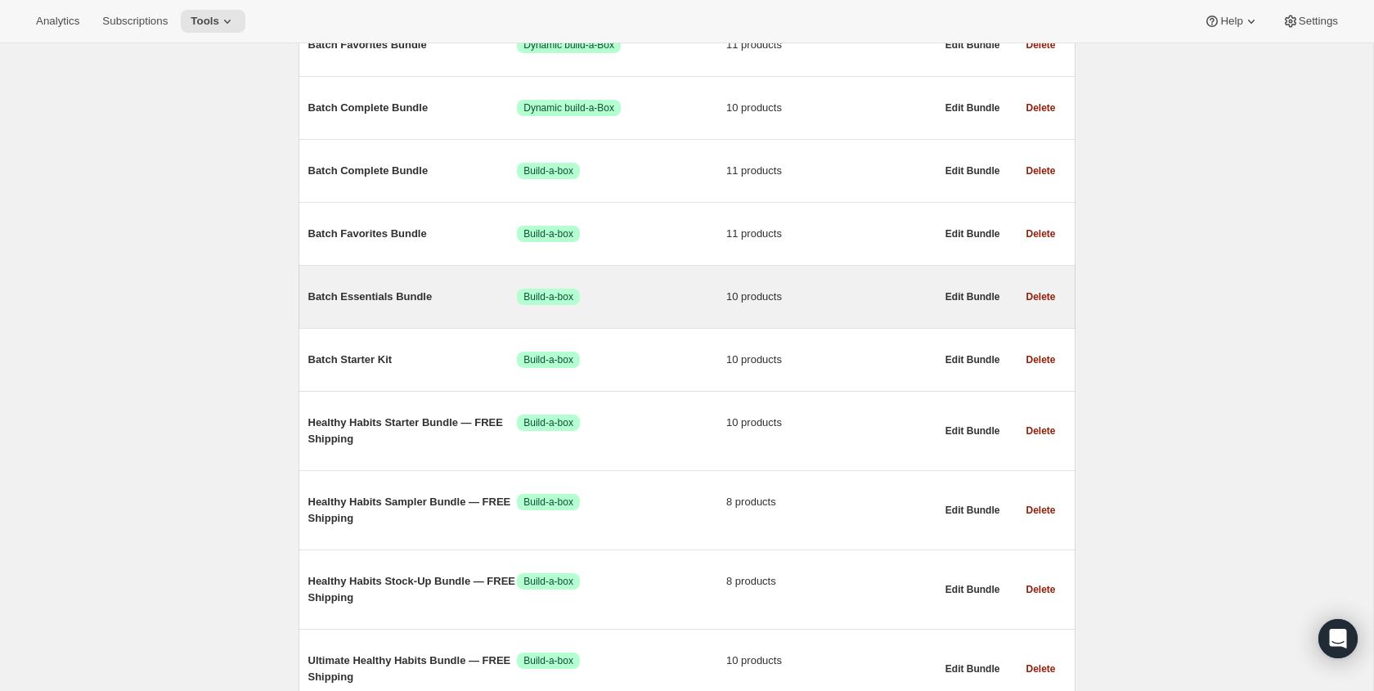
click at [406, 305] on div "Batch Essentials Bundle Success Build-a-box 10 products" at bounding box center [621, 297] width 627 height 16
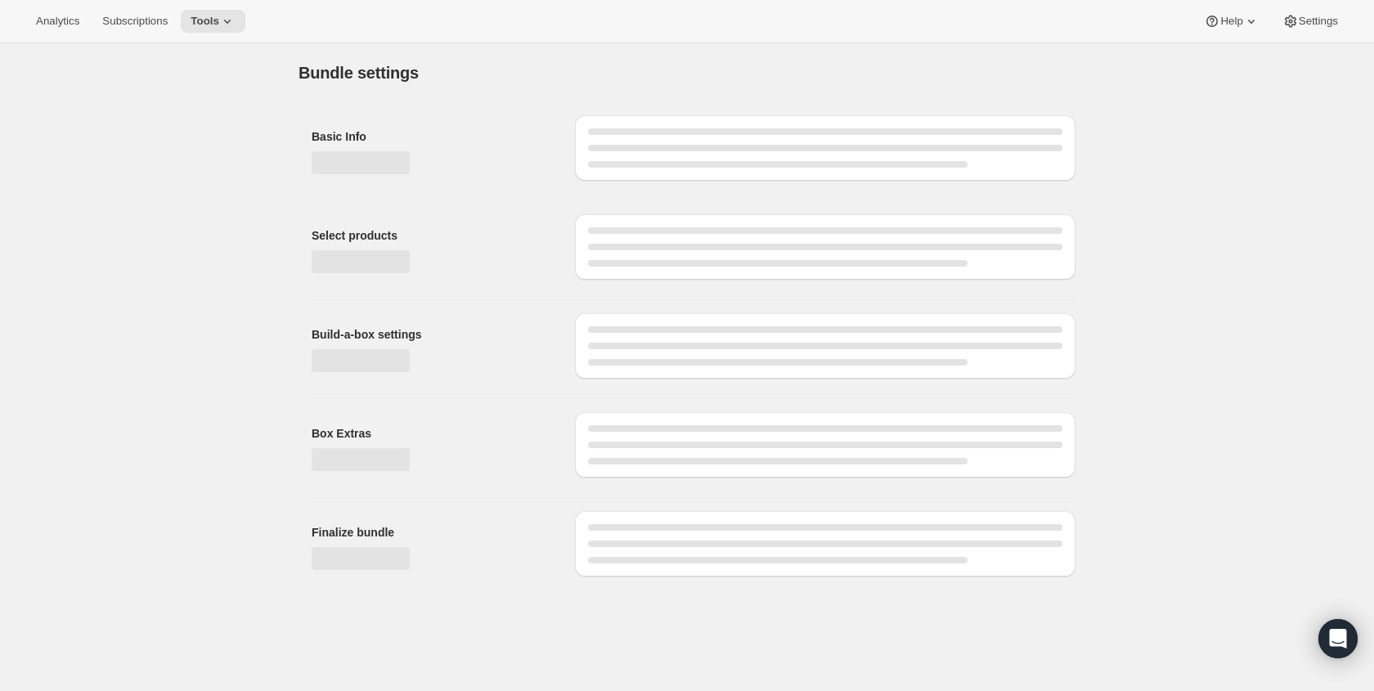
type input "Batch Essentials Bundle"
radio input "true"
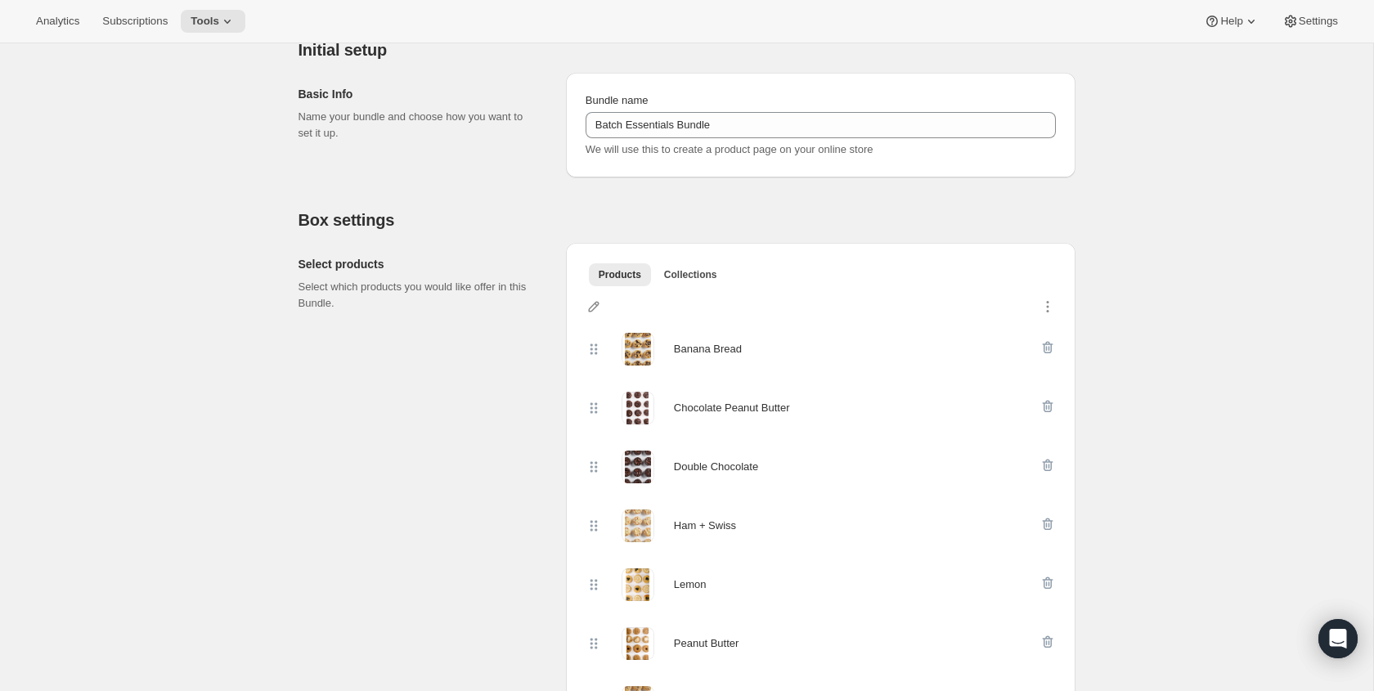
scroll to position [909, 0]
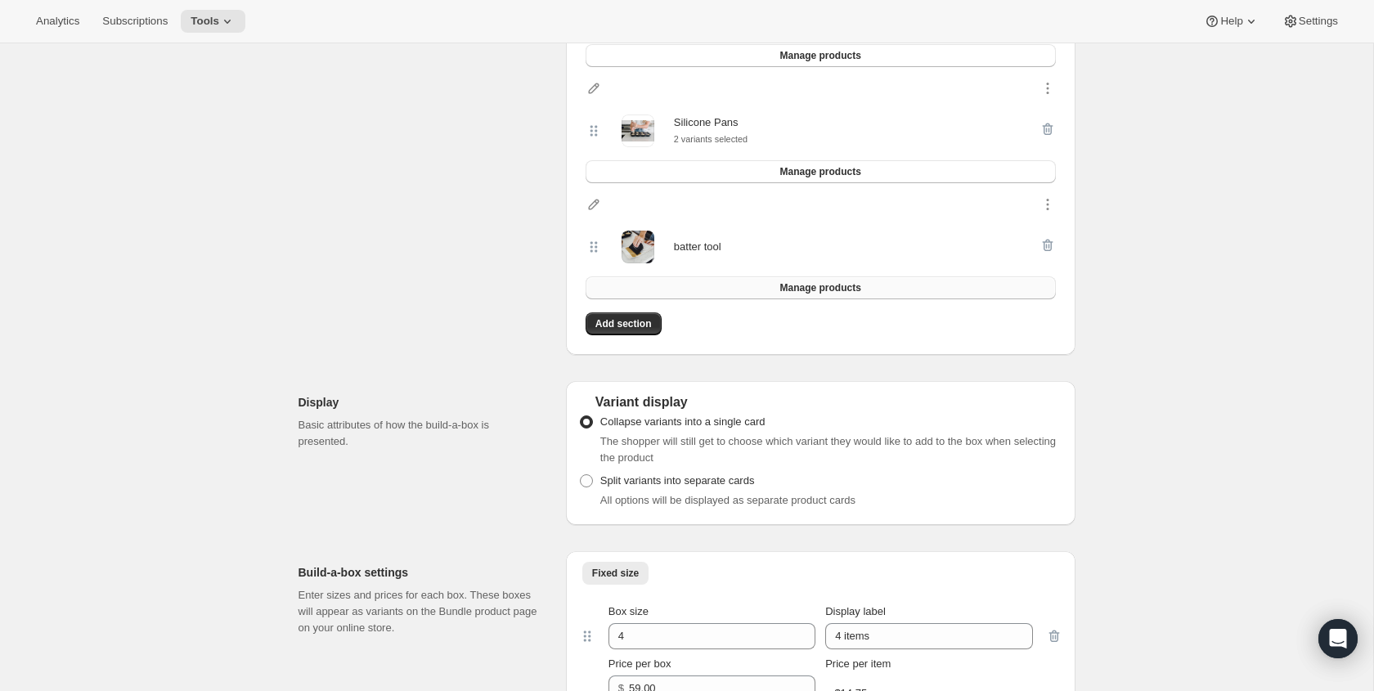
click at [793, 287] on span "Manage products" at bounding box center [819, 287] width 81 height 13
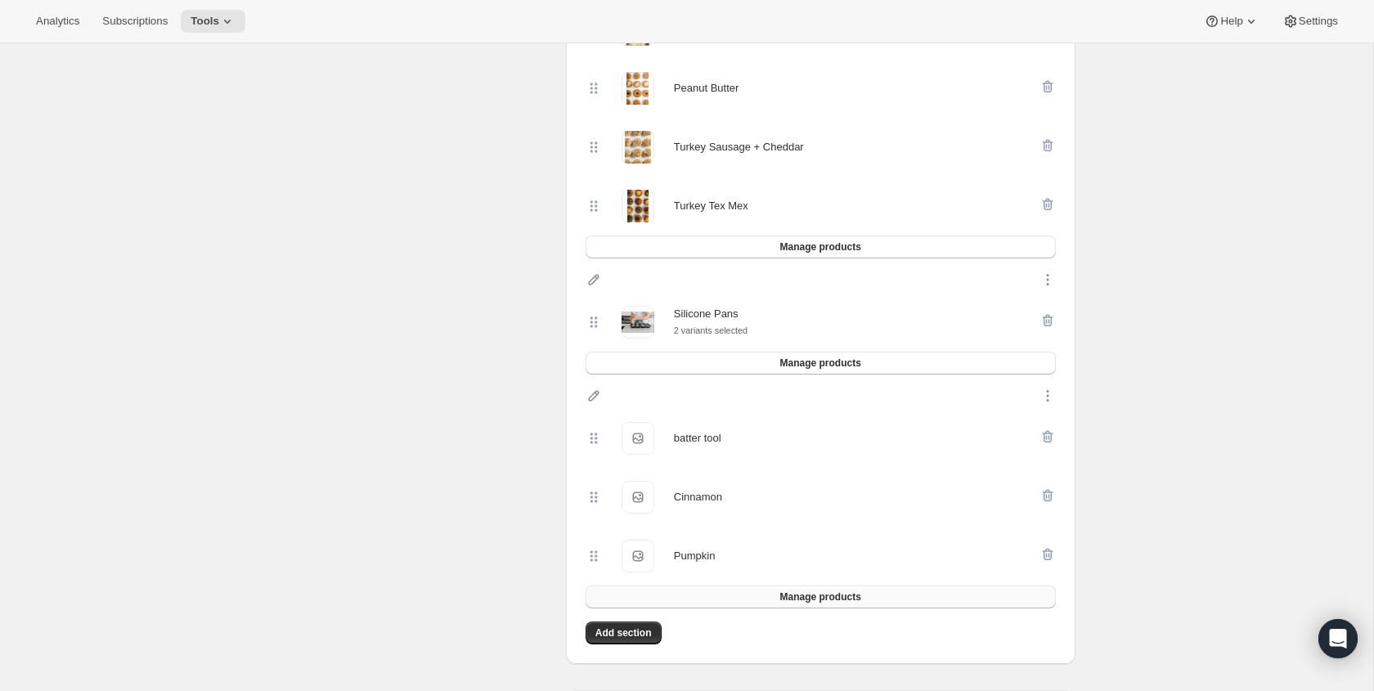
scroll to position [975, 0]
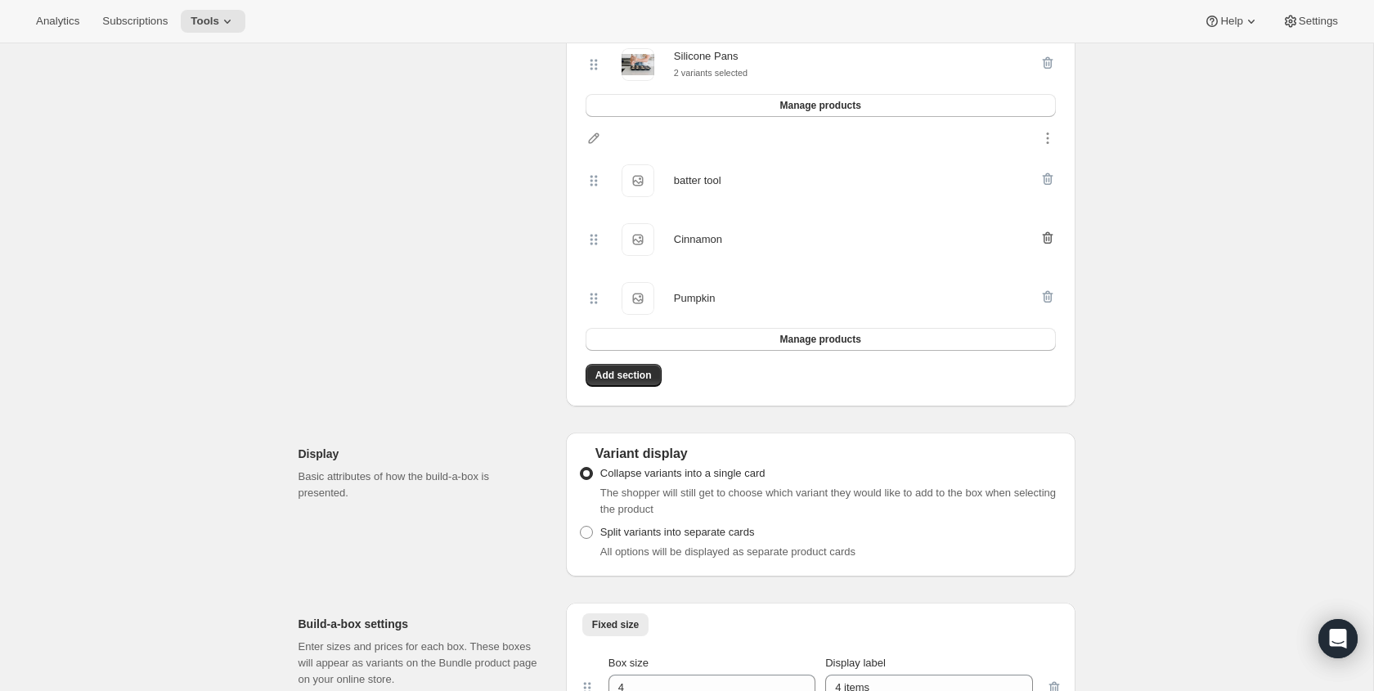
click at [1050, 239] on icon "button" at bounding box center [1047, 238] width 11 height 12
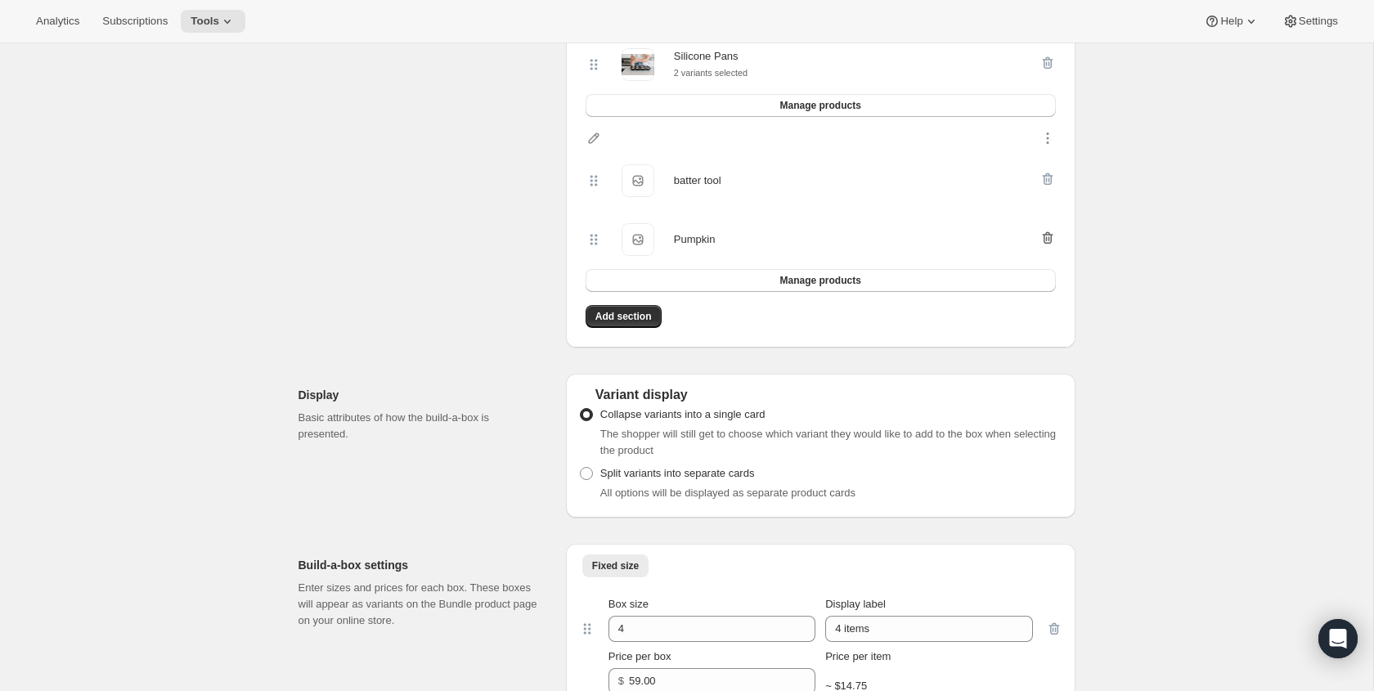
click at [1050, 238] on icon "button" at bounding box center [1047, 238] width 11 height 12
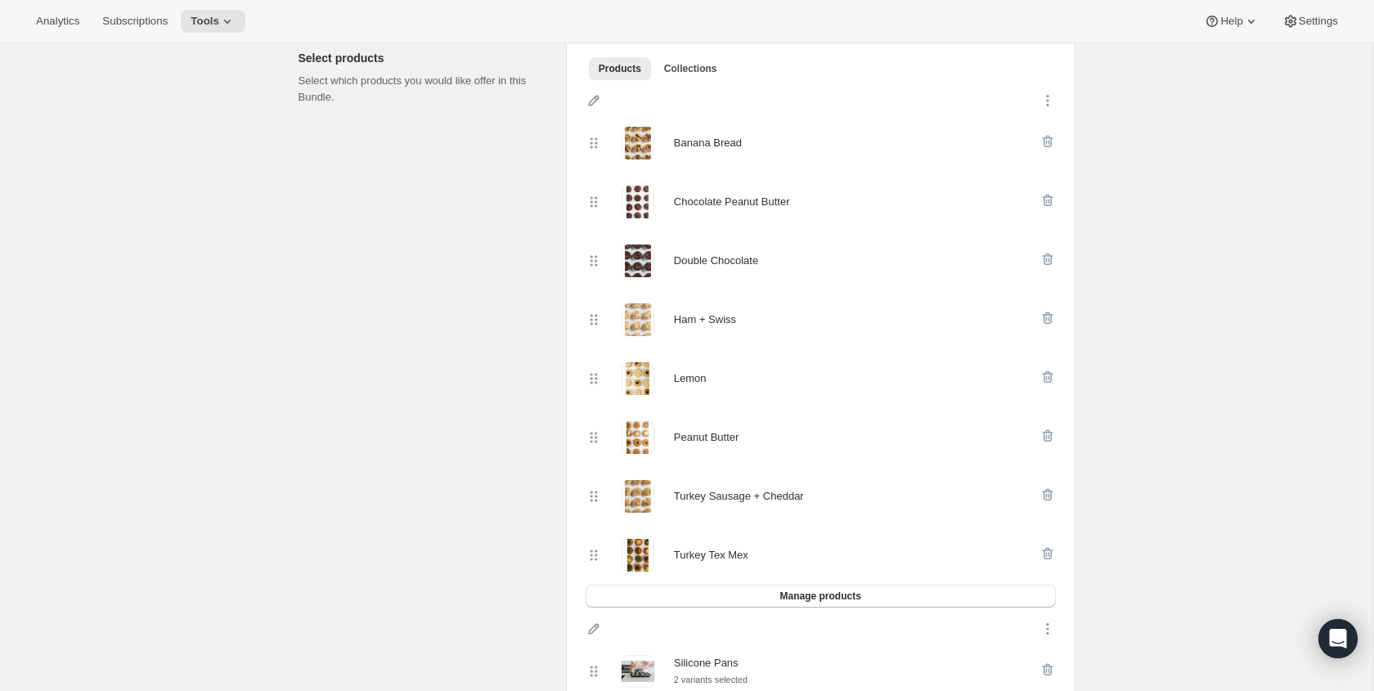
scroll to position [364, 0]
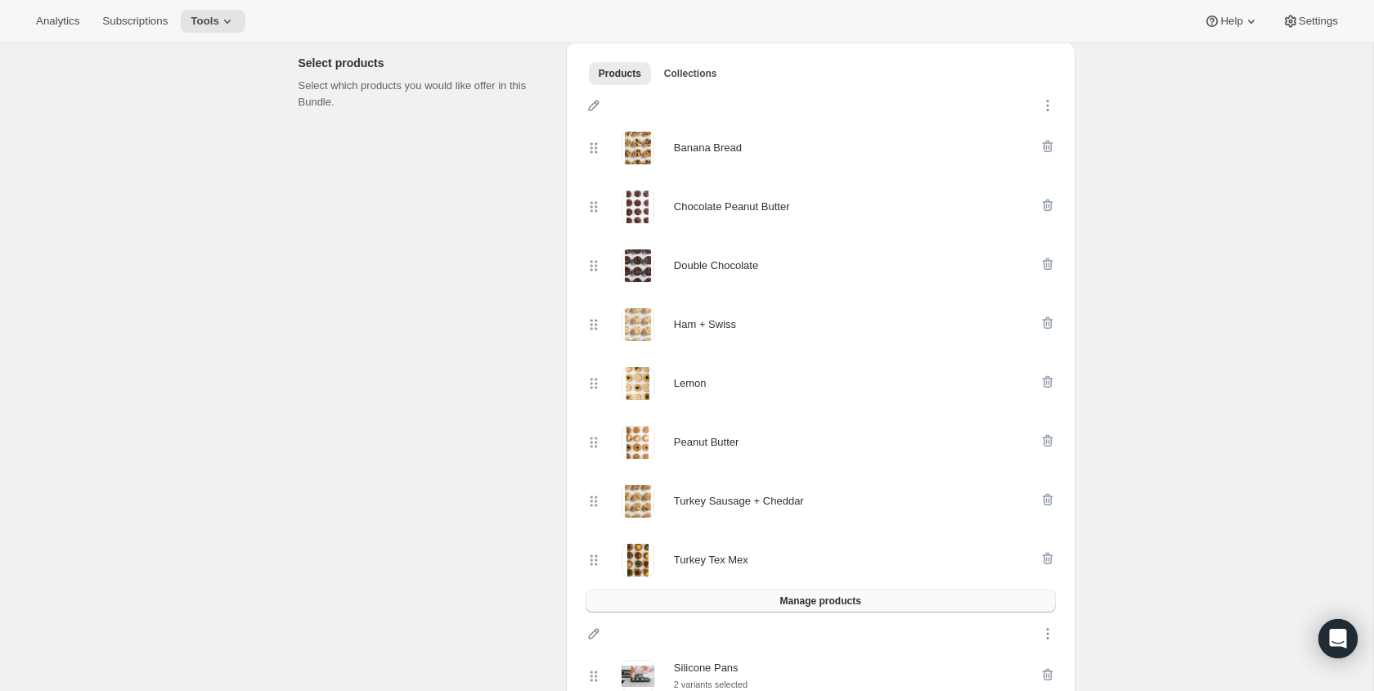
click at [811, 604] on span "Manage products" at bounding box center [819, 600] width 81 height 13
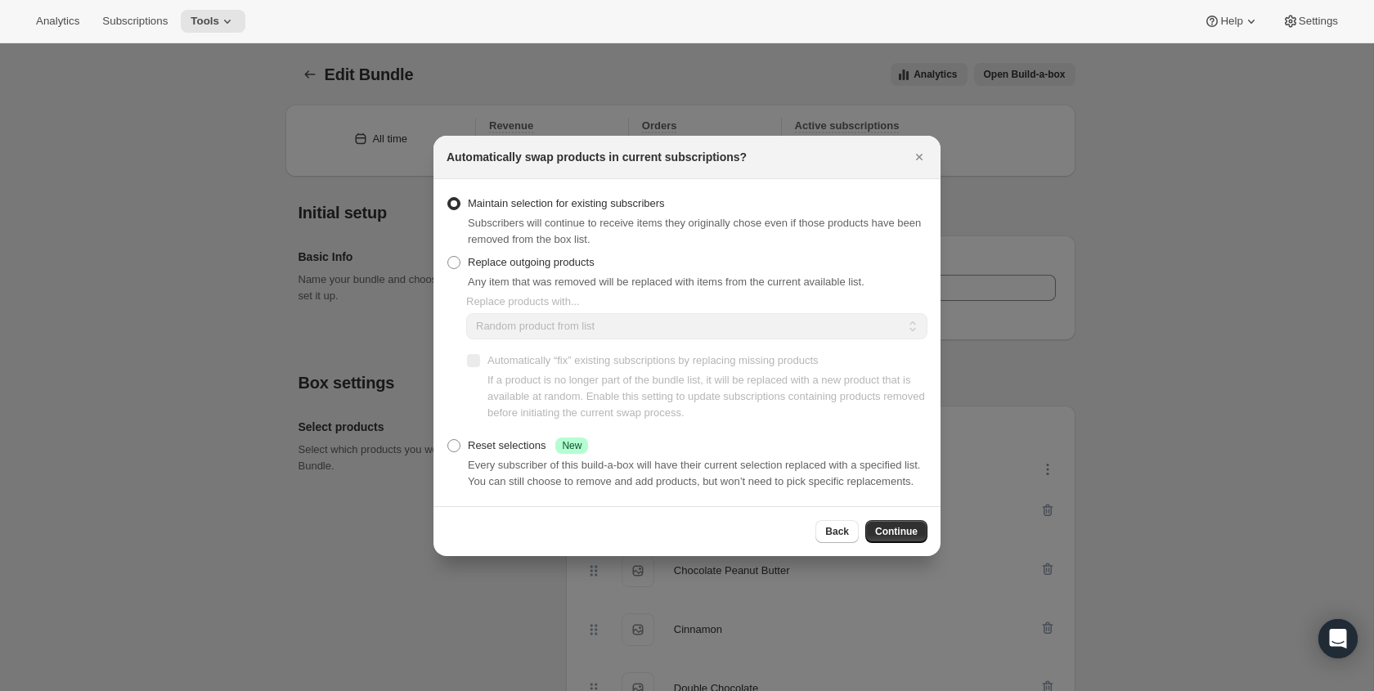
scroll to position [0, 0]
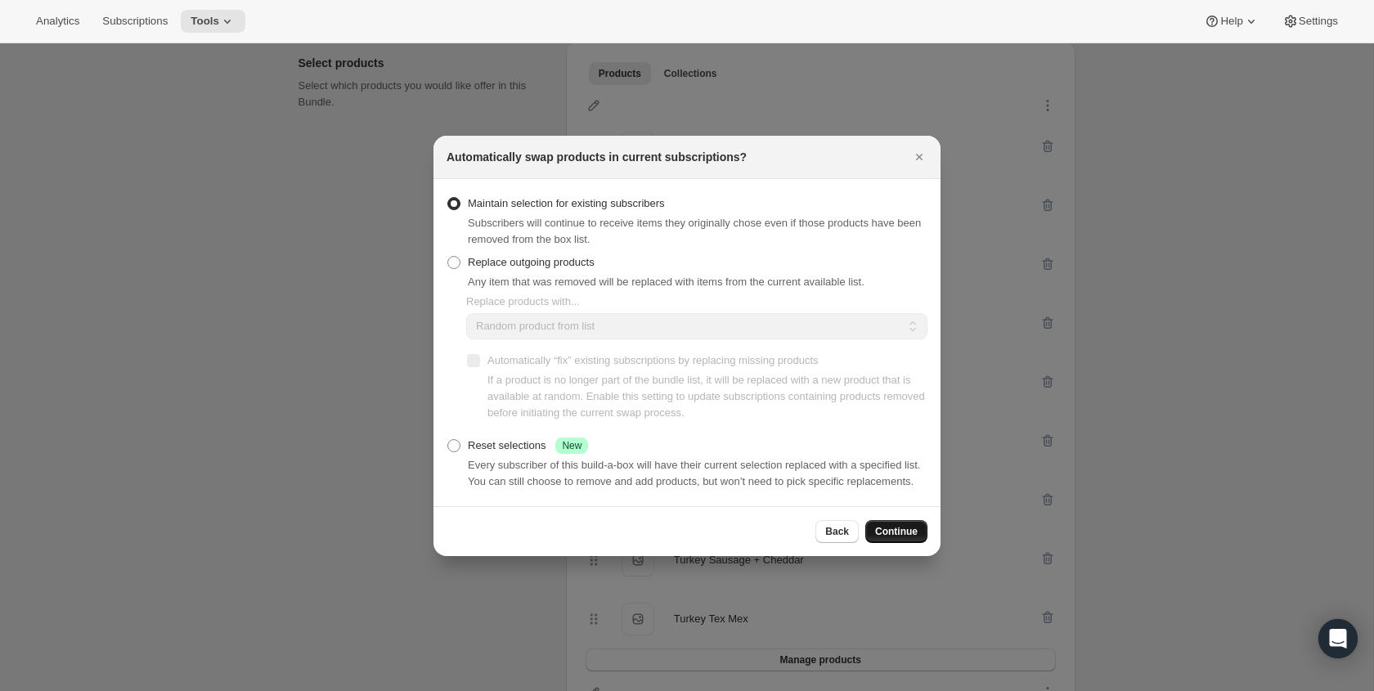
click at [882, 535] on span "Continue" at bounding box center [896, 531] width 43 height 13
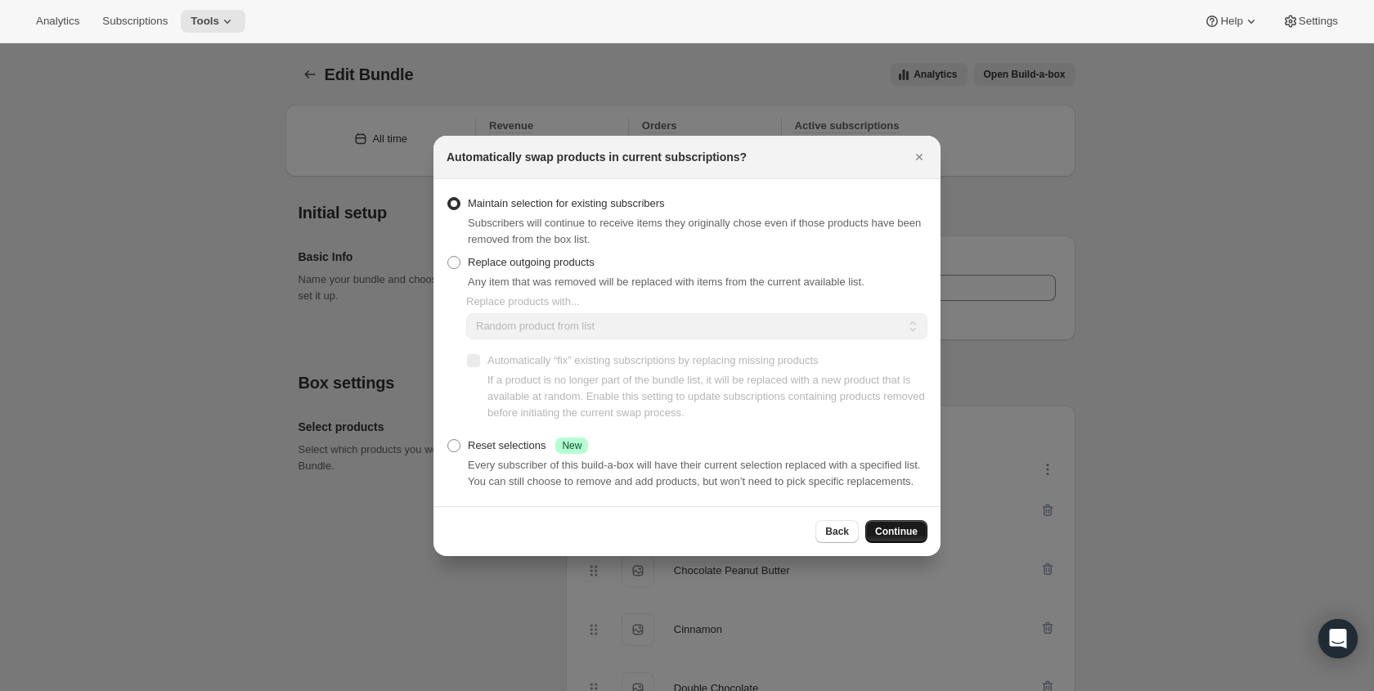
click at [910, 543] on button "Continue" at bounding box center [896, 531] width 62 height 23
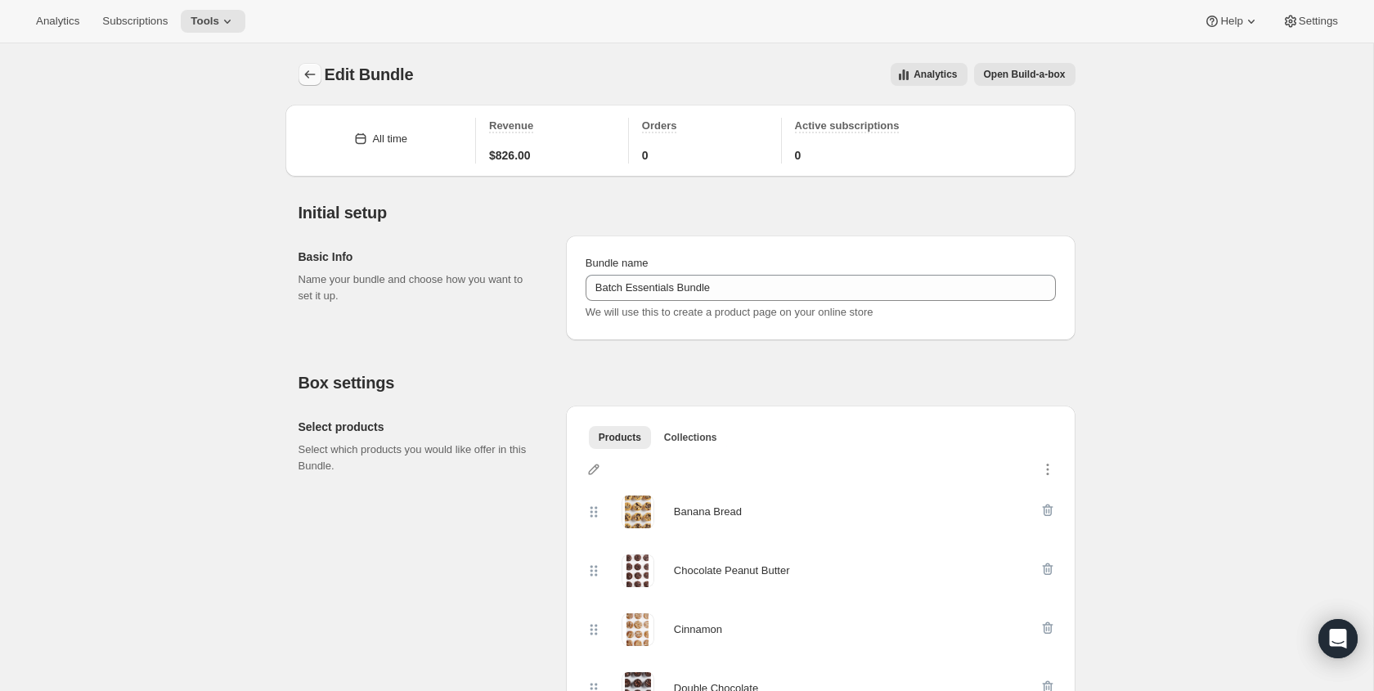
click at [312, 69] on icon "Bundles" at bounding box center [310, 74] width 16 height 16
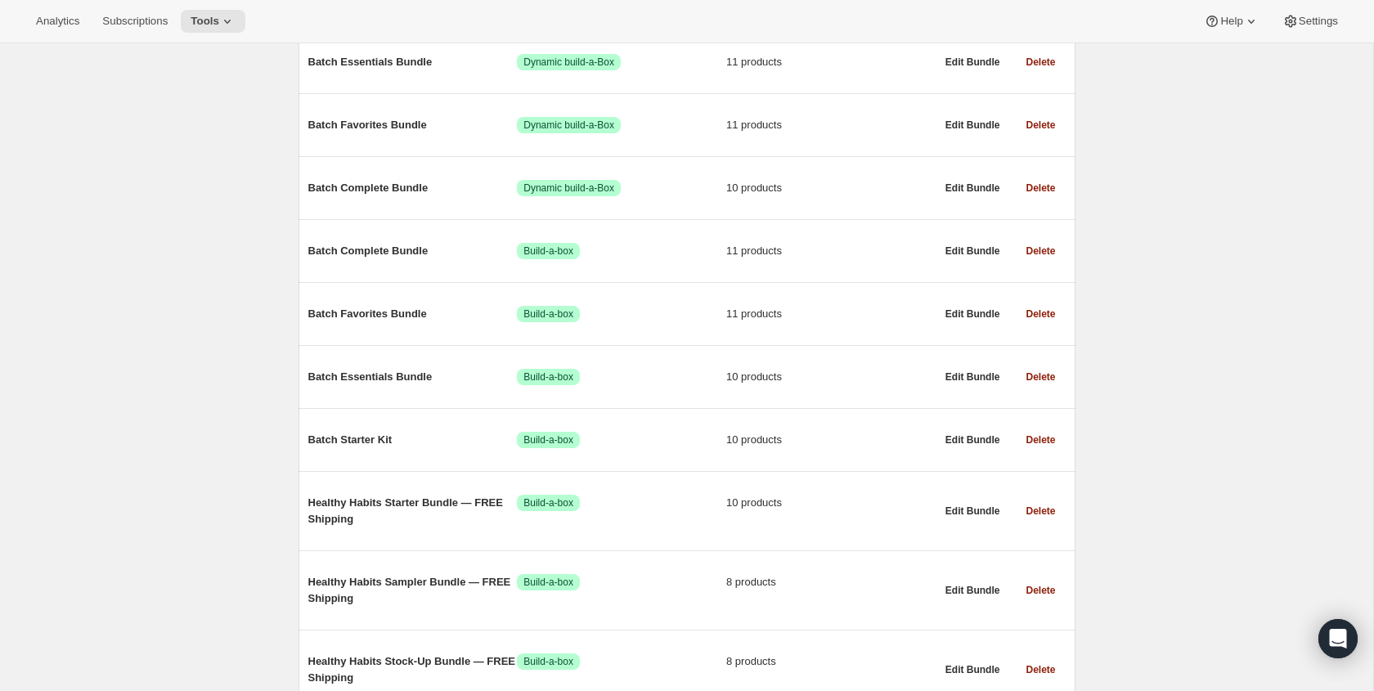
scroll to position [542, 0]
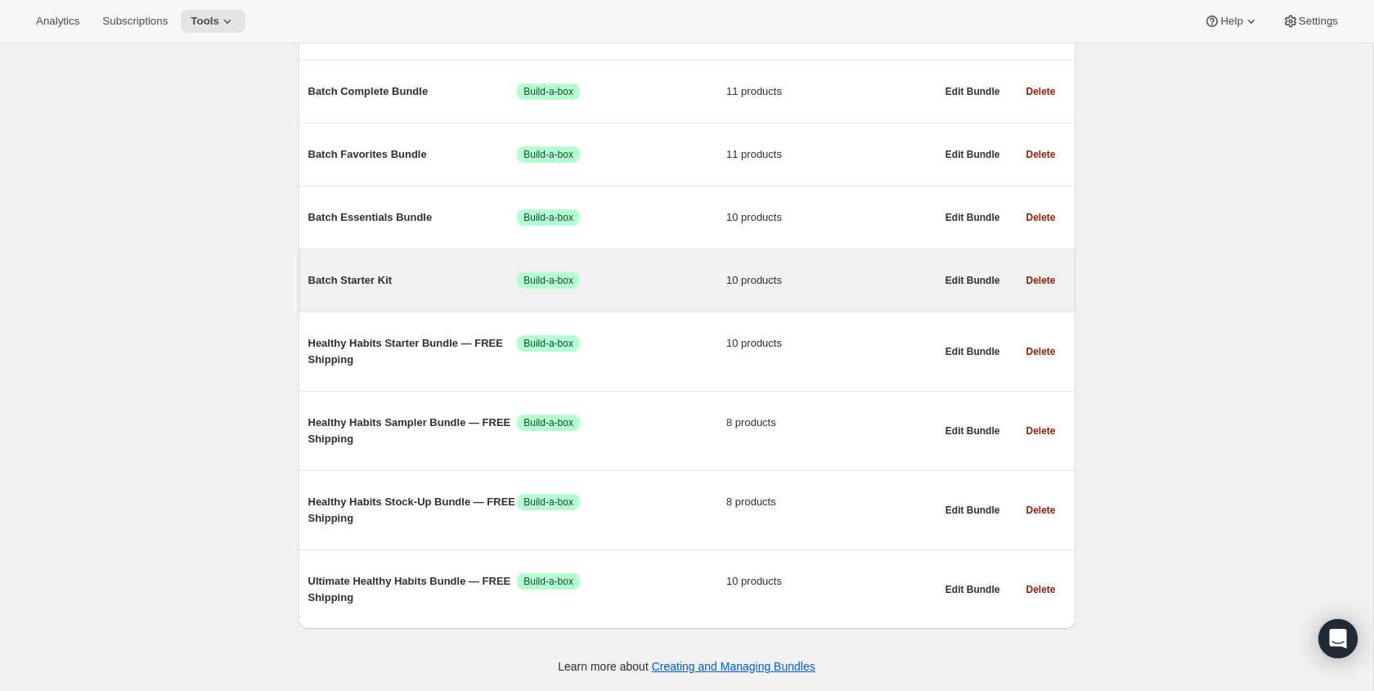
click at [373, 279] on span "Batch Starter Kit" at bounding box center [412, 280] width 209 height 16
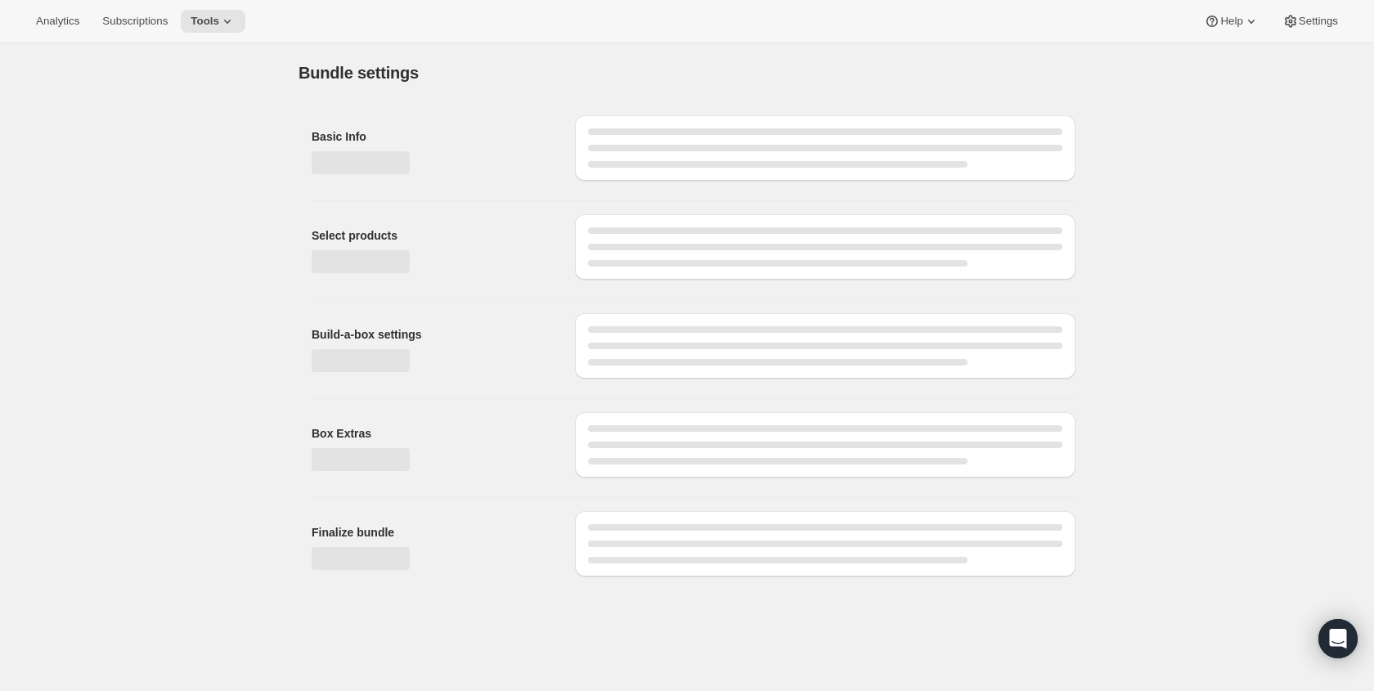
type input "Batch Starter Kit"
radio input "true"
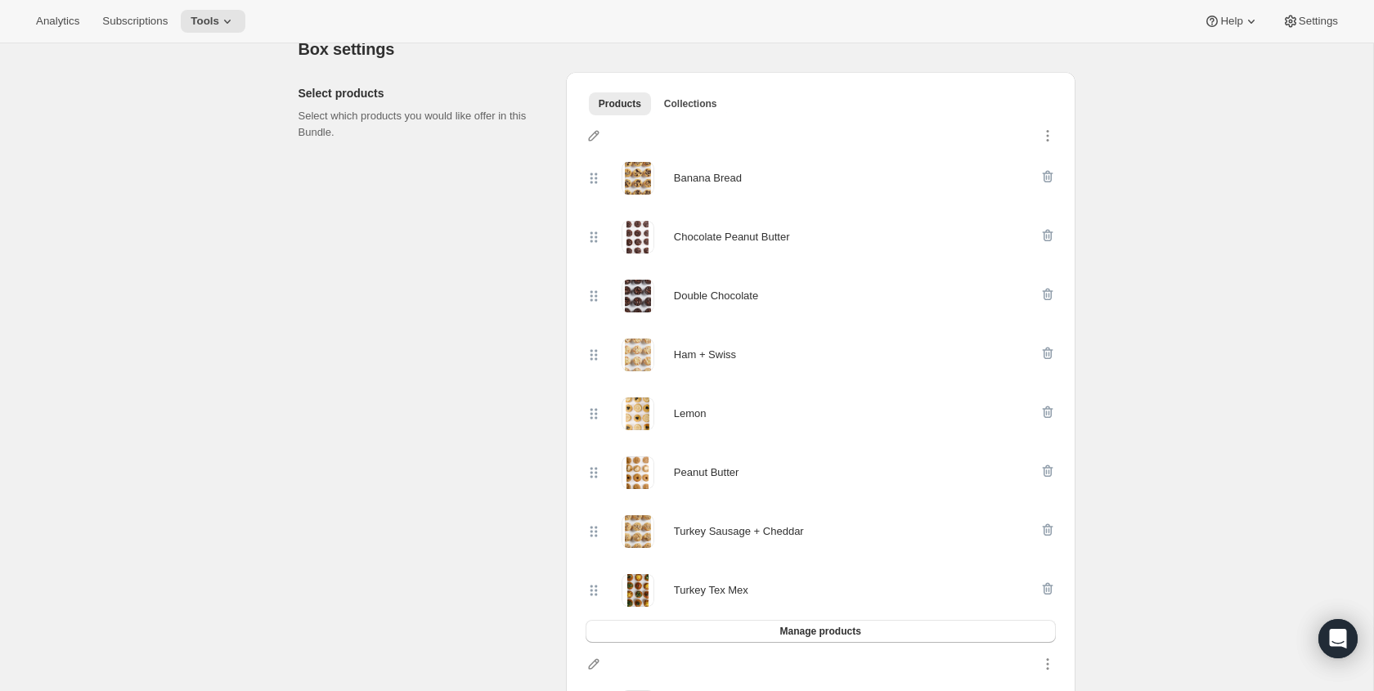
scroll to position [337, 0]
click at [708, 623] on button "Manage products" at bounding box center [820, 627] width 470 height 23
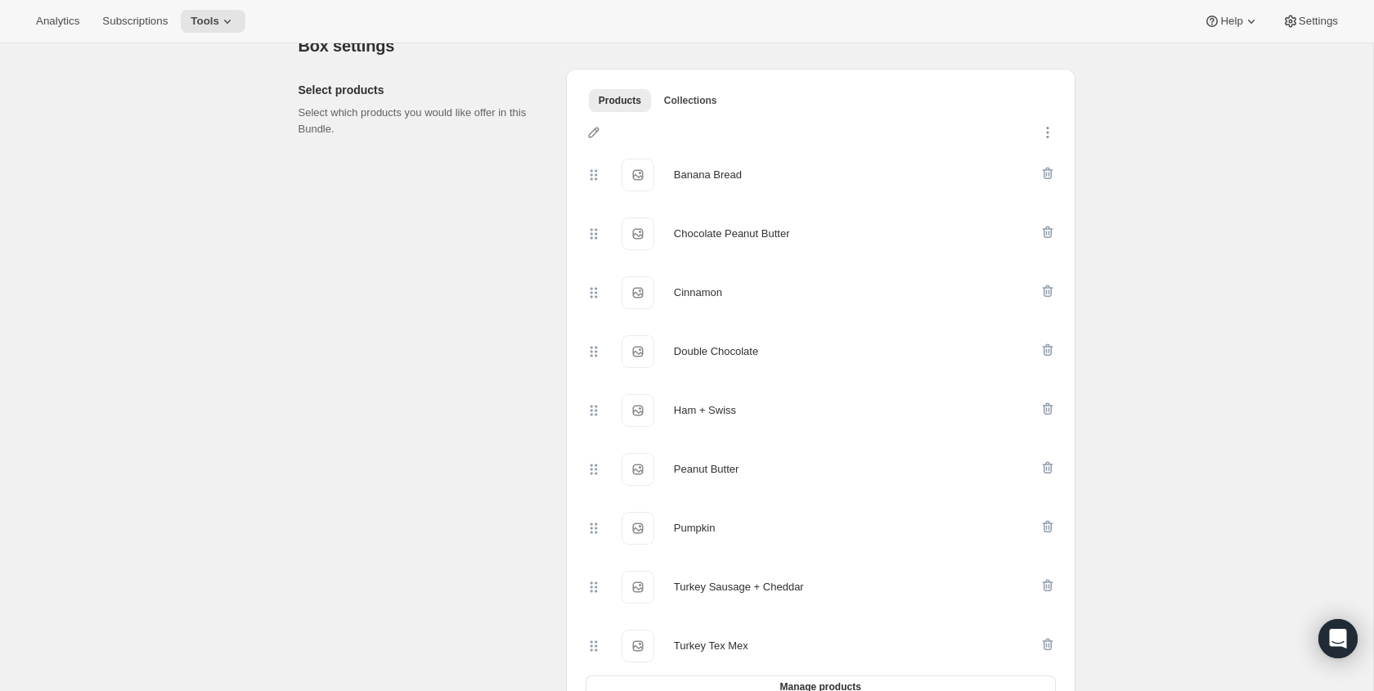
scroll to position [0, 0]
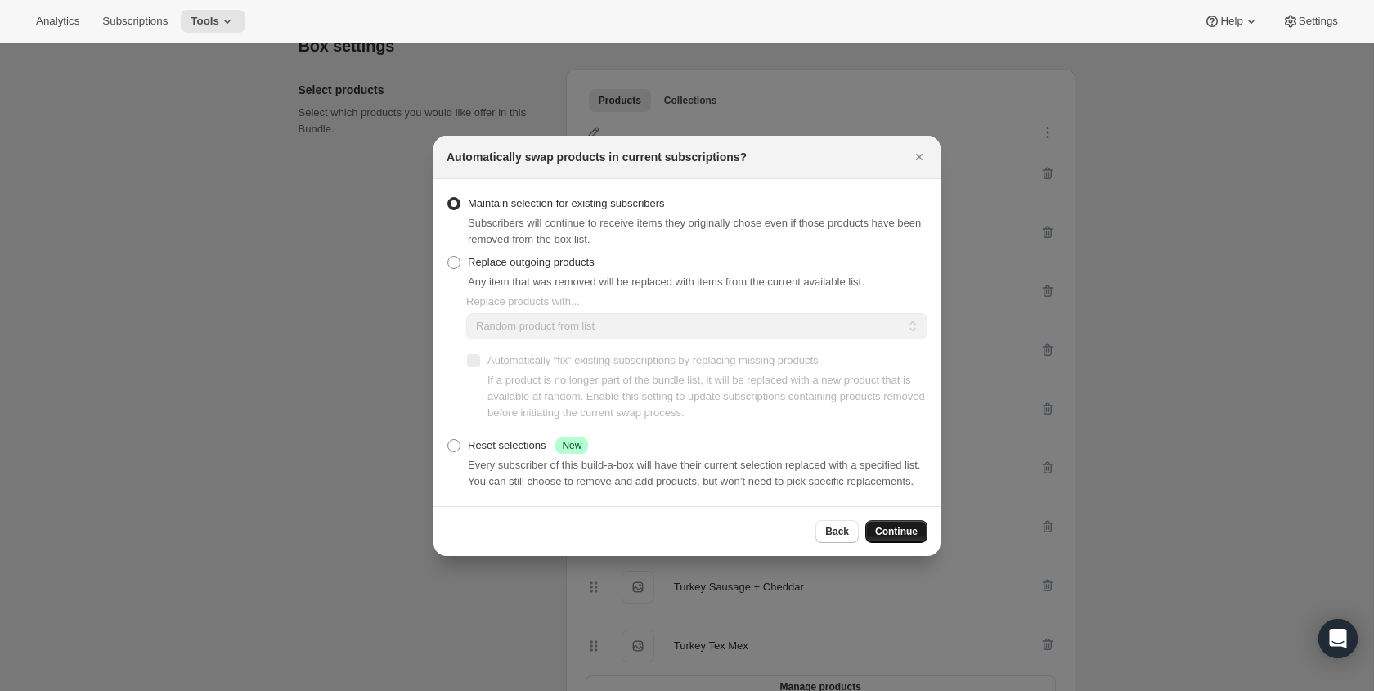
click at [918, 540] on button "Continue" at bounding box center [896, 531] width 62 height 23
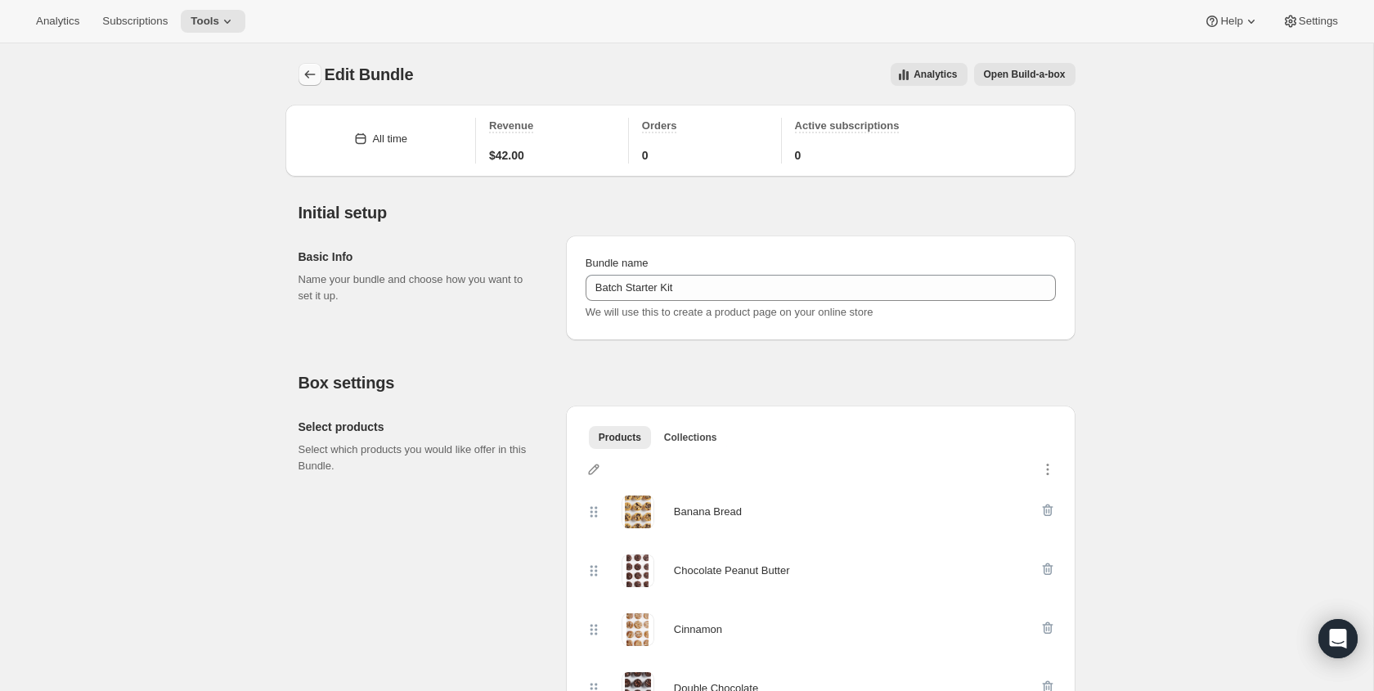
click at [316, 68] on icon "Bundles" at bounding box center [310, 74] width 16 height 16
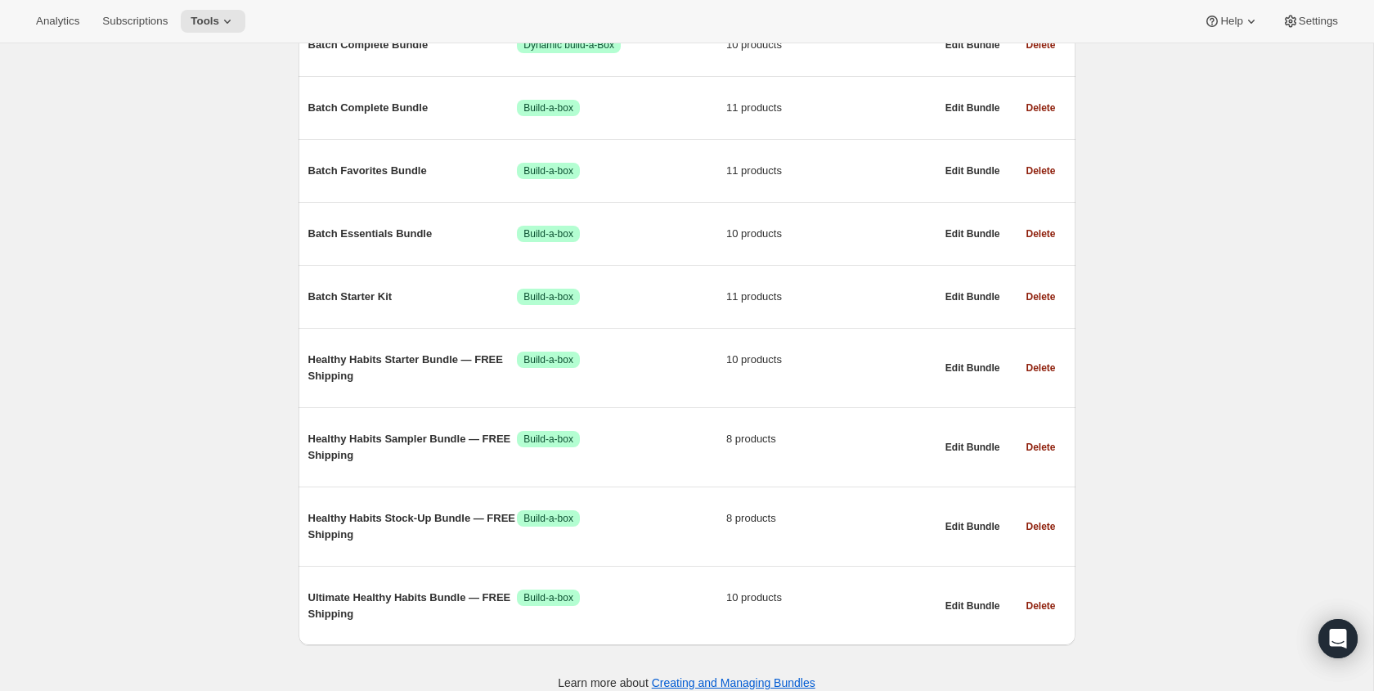
scroll to position [520, 0]
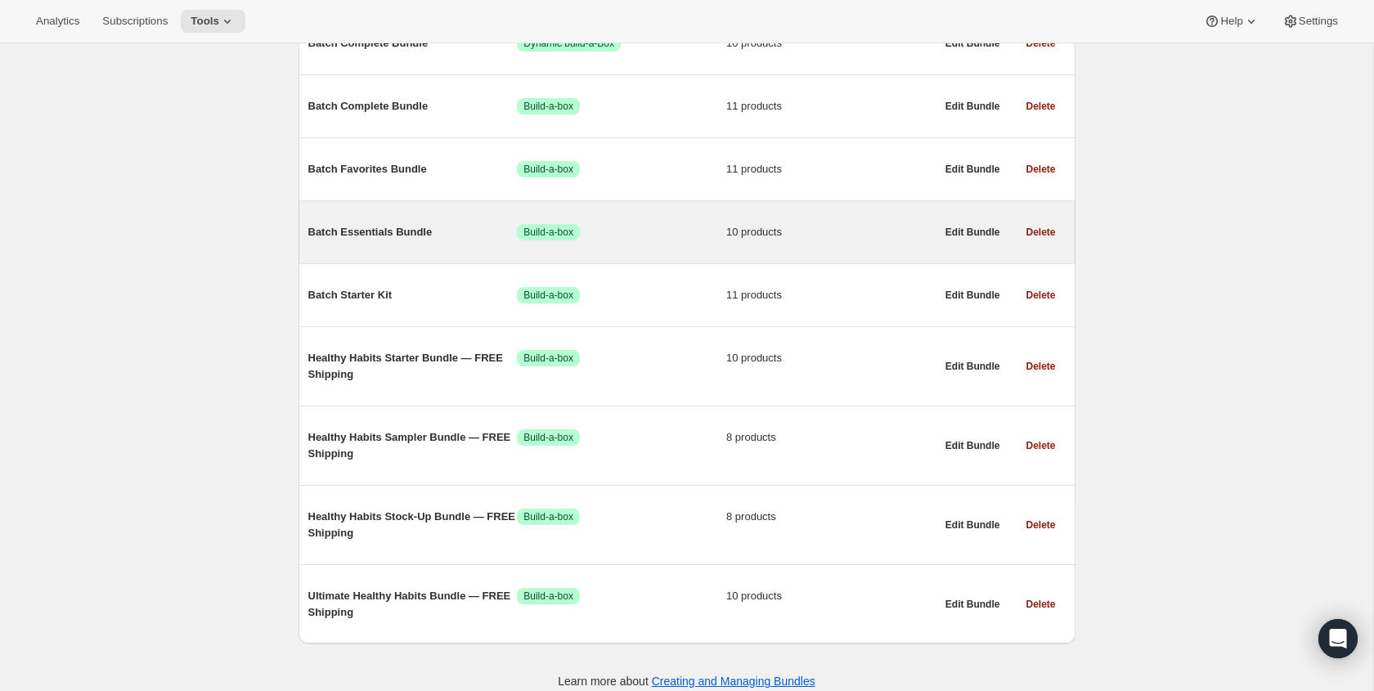
click at [415, 237] on span "Batch Essentials Bundle" at bounding box center [412, 232] width 209 height 16
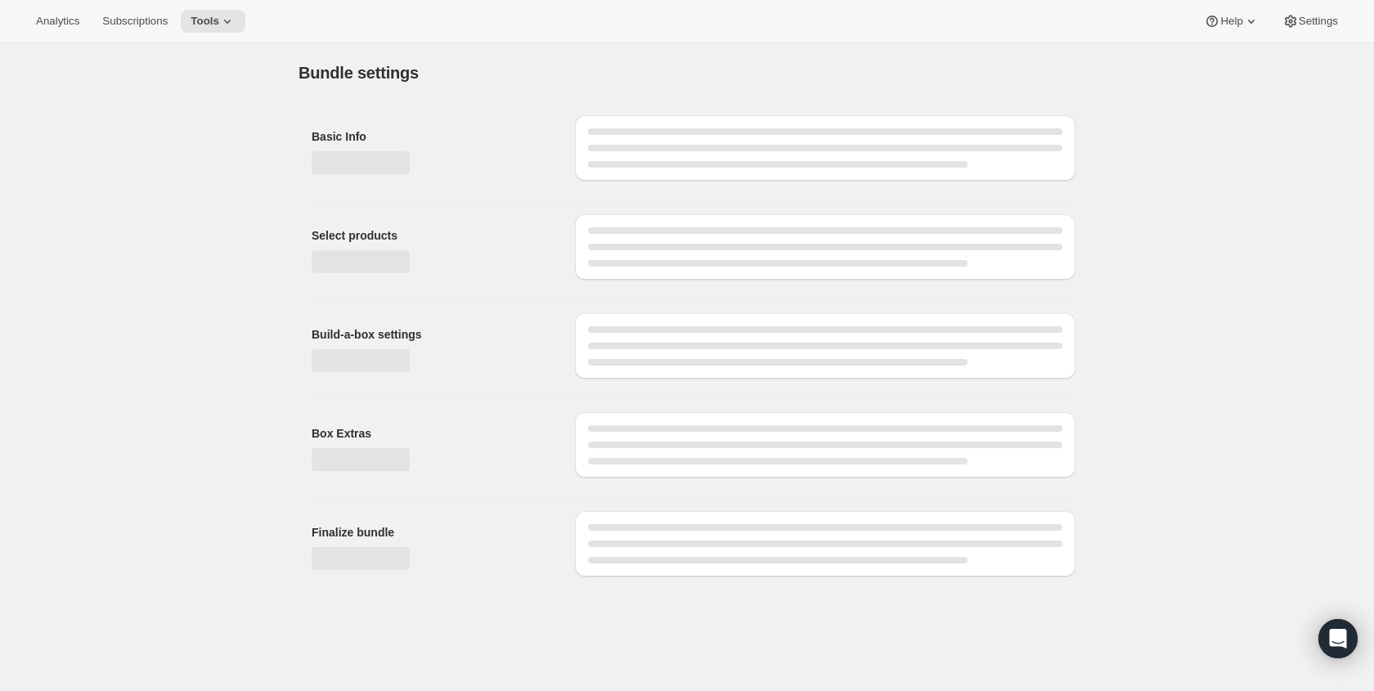
type input "Batch Essentials Bundle"
radio input "true"
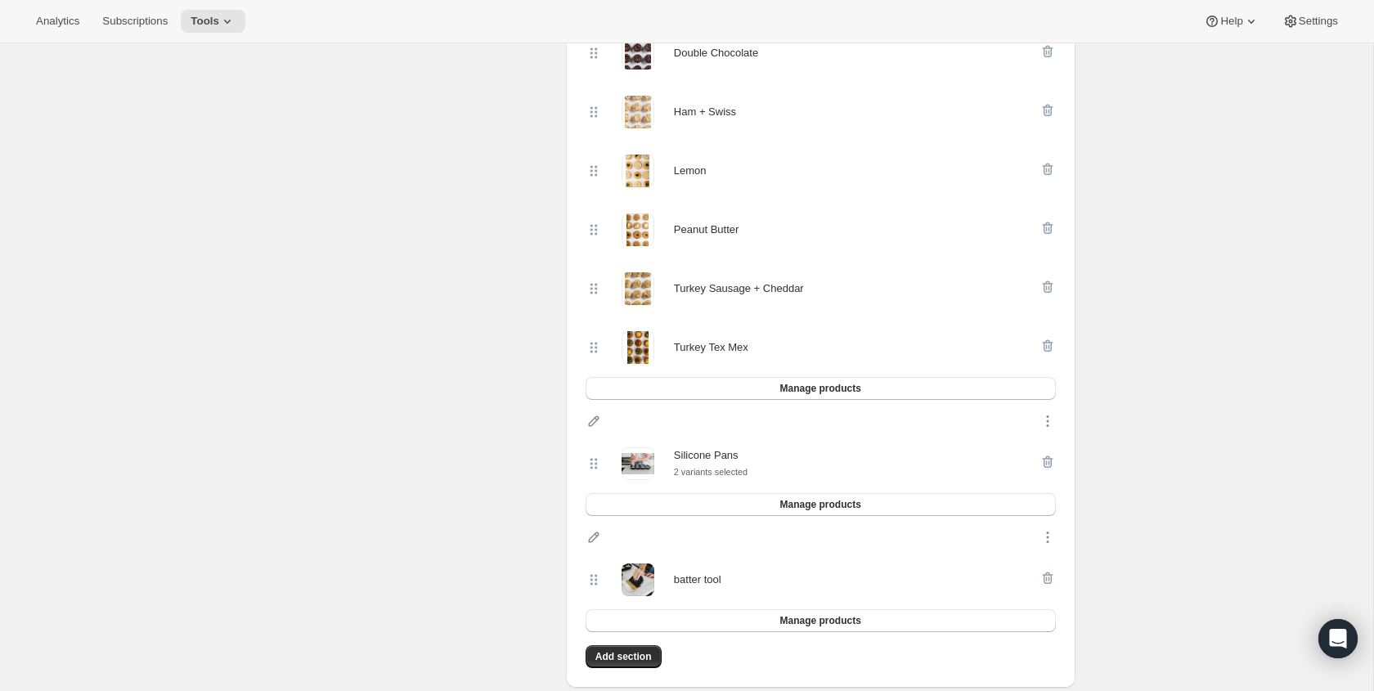
scroll to position [613, 0]
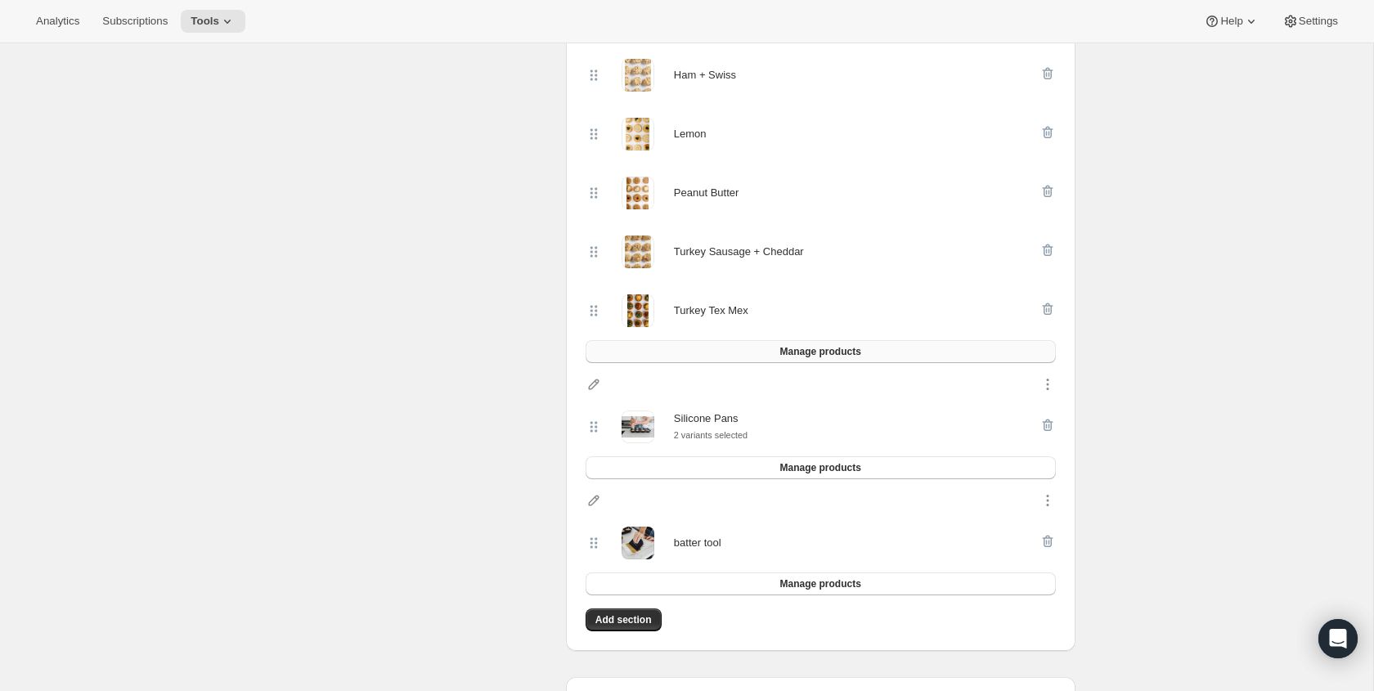
click at [849, 352] on span "Manage products" at bounding box center [819, 351] width 81 height 13
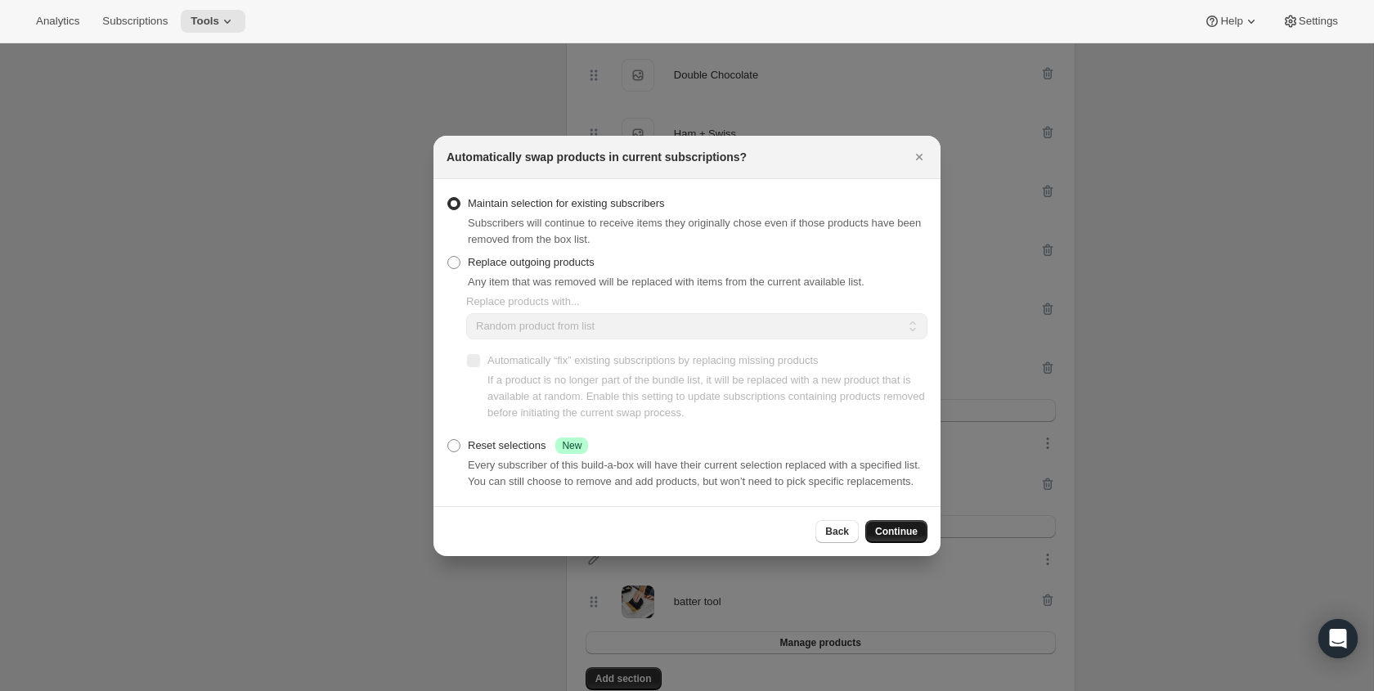
click at [913, 538] on span "Continue" at bounding box center [896, 531] width 43 height 13
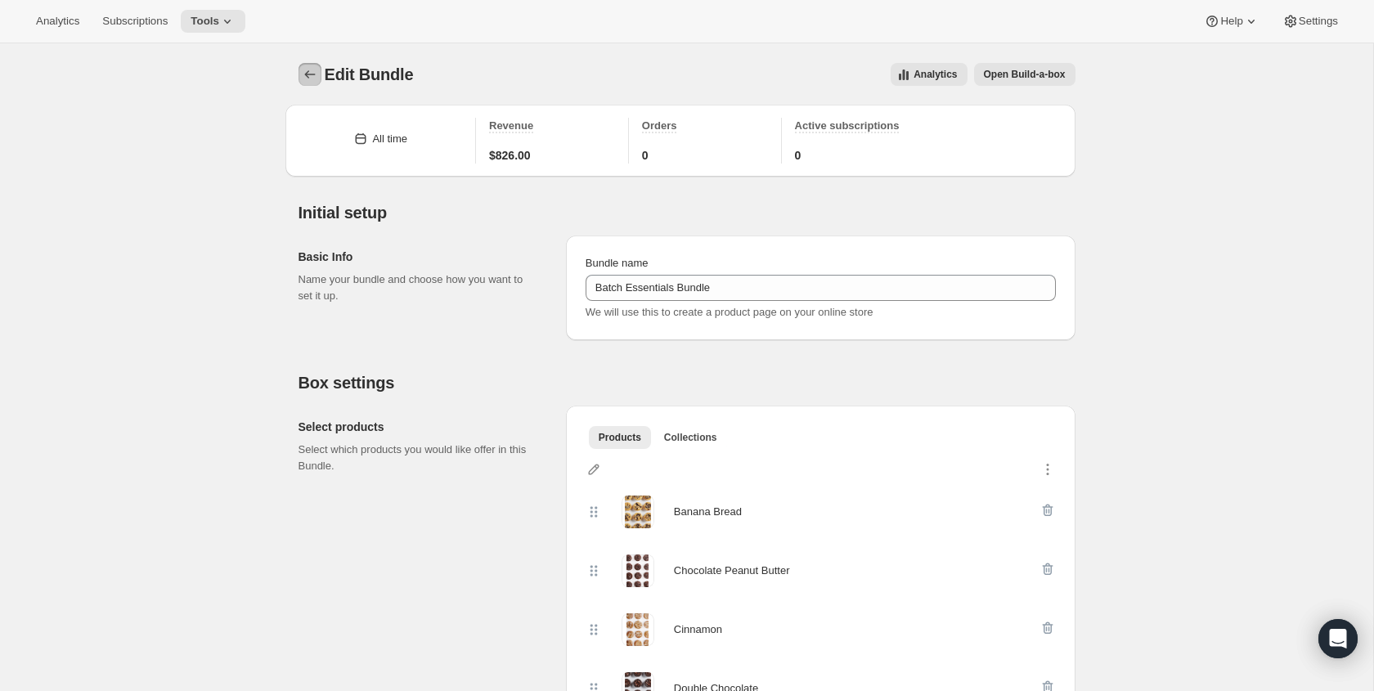
click at [310, 70] on icon "Bundles" at bounding box center [310, 74] width 16 height 16
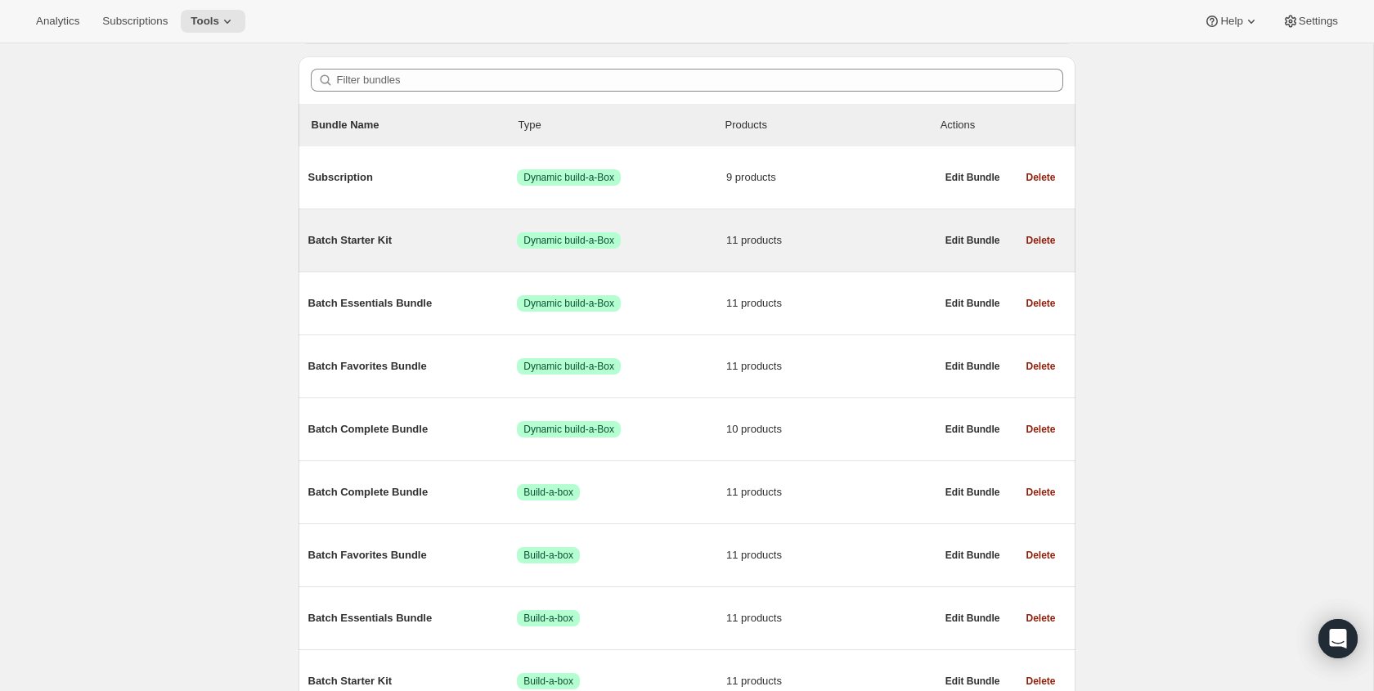
scroll to position [110, 0]
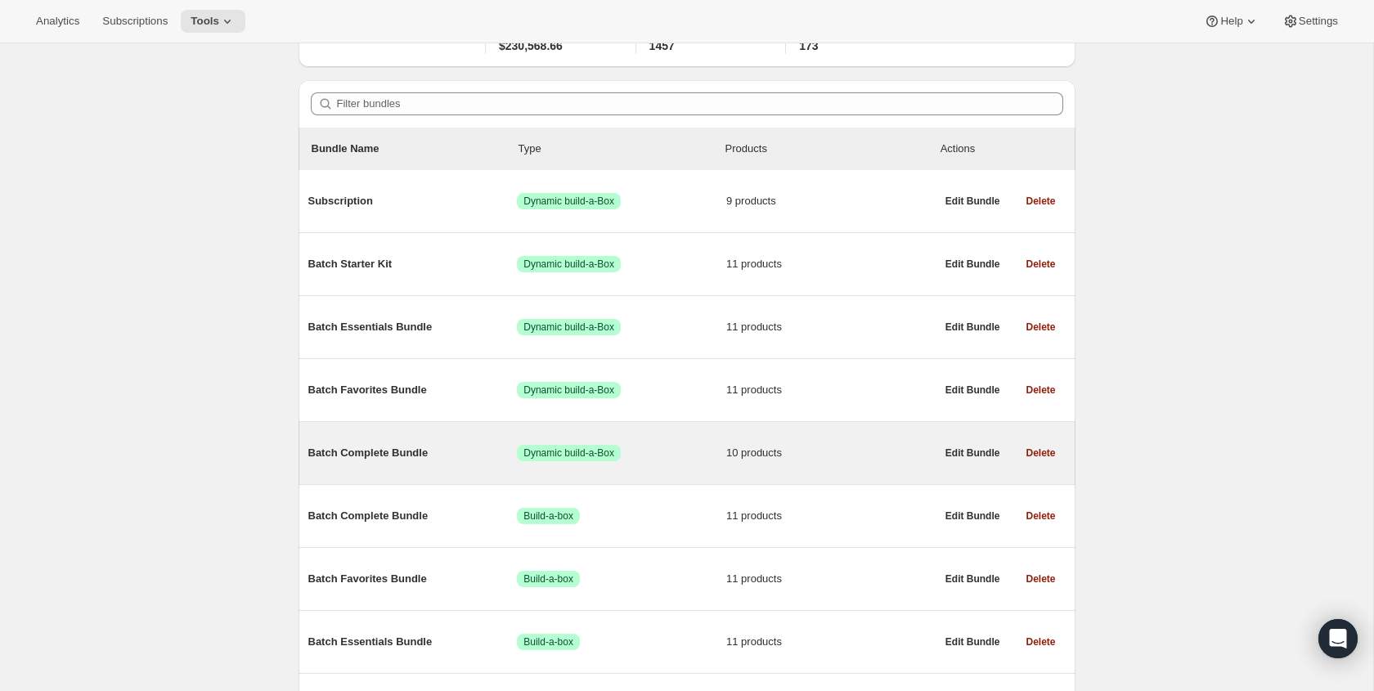
click at [402, 453] on span "Batch Complete Bundle" at bounding box center [412, 453] width 209 height 16
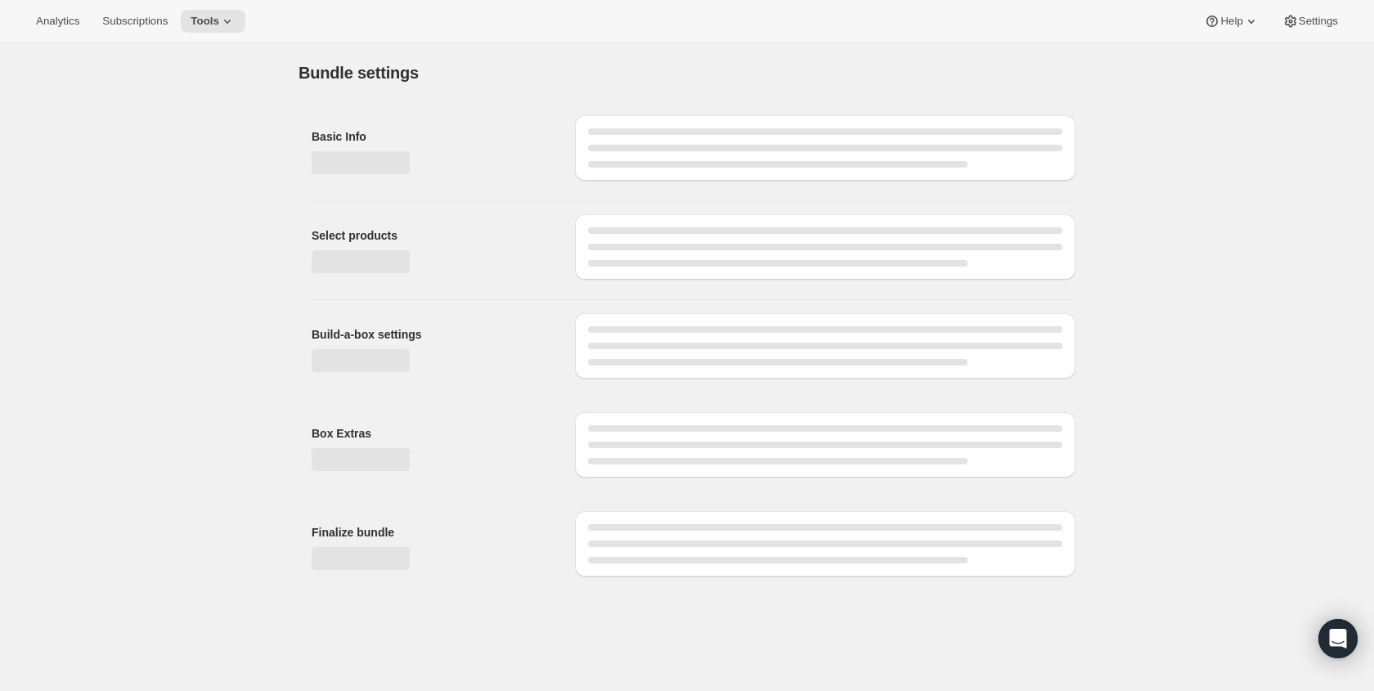
type input "Batch Complete Bundle"
radio input "true"
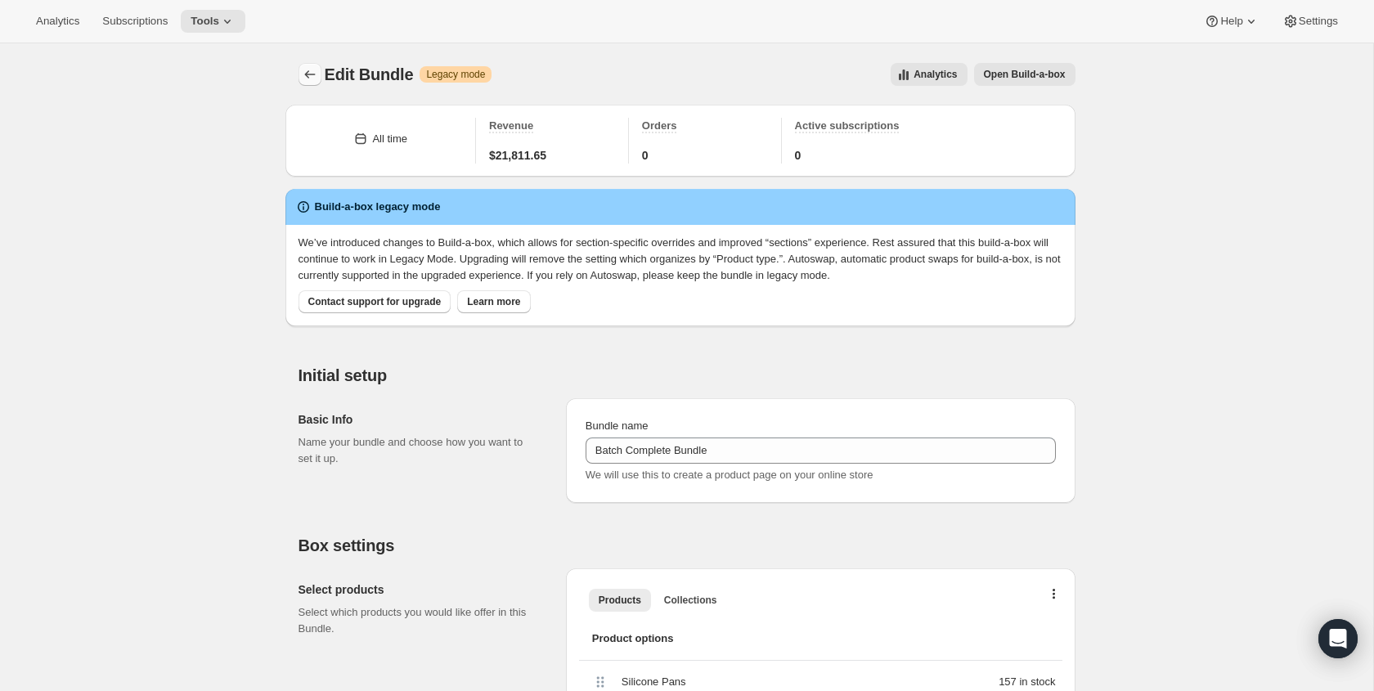
click at [303, 77] on icon "Bundles" at bounding box center [310, 74] width 16 height 16
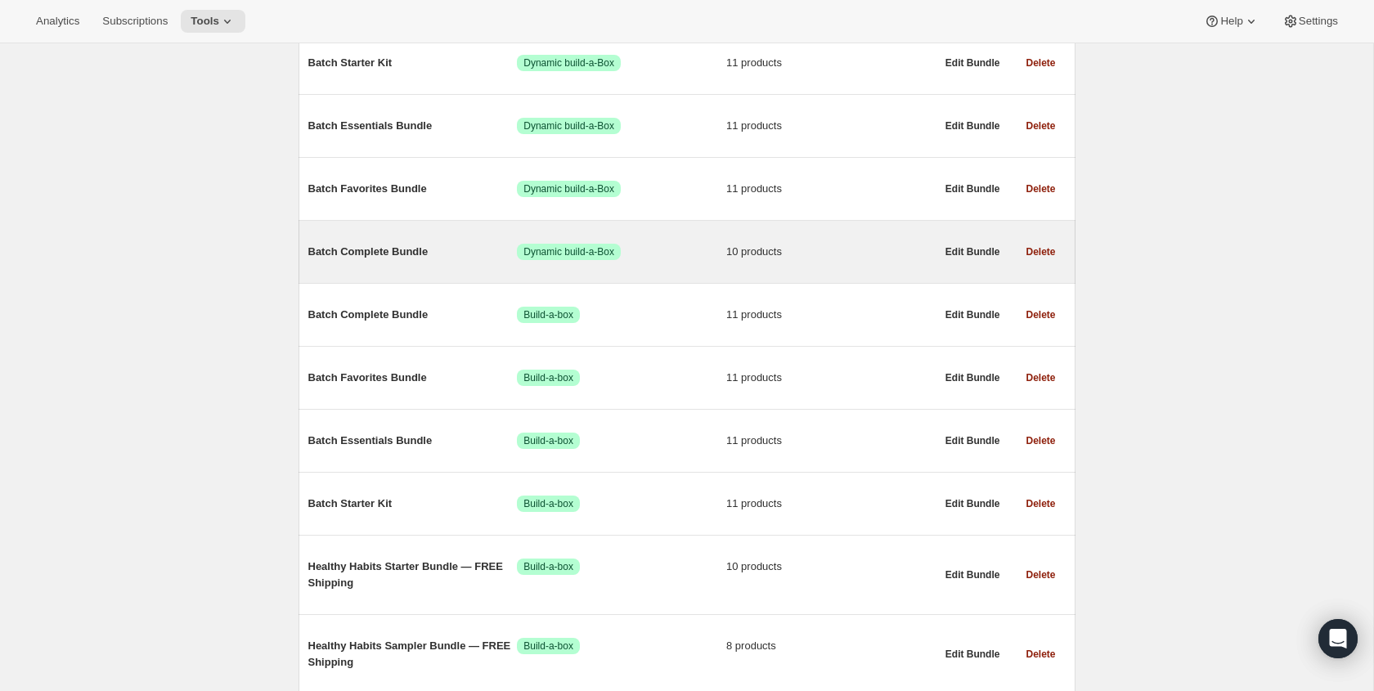
scroll to position [305, 0]
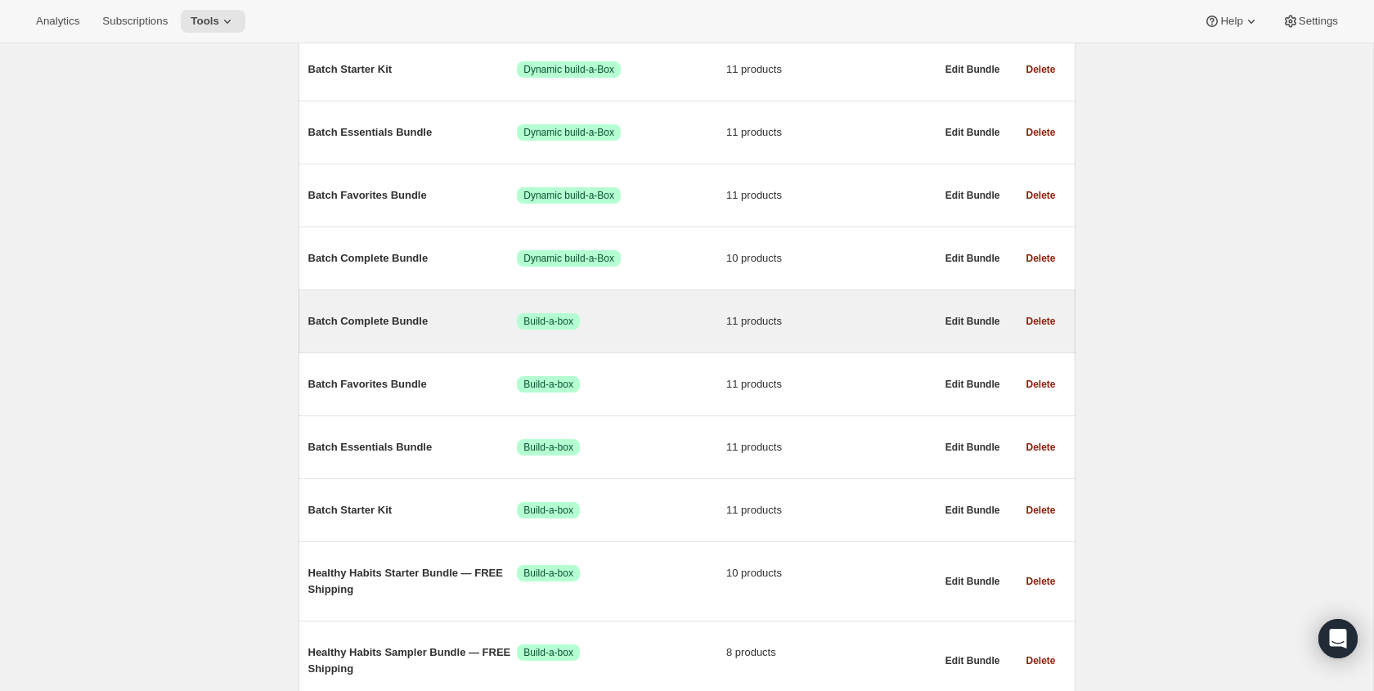
click at [409, 325] on span "Batch Complete Bundle" at bounding box center [412, 321] width 209 height 16
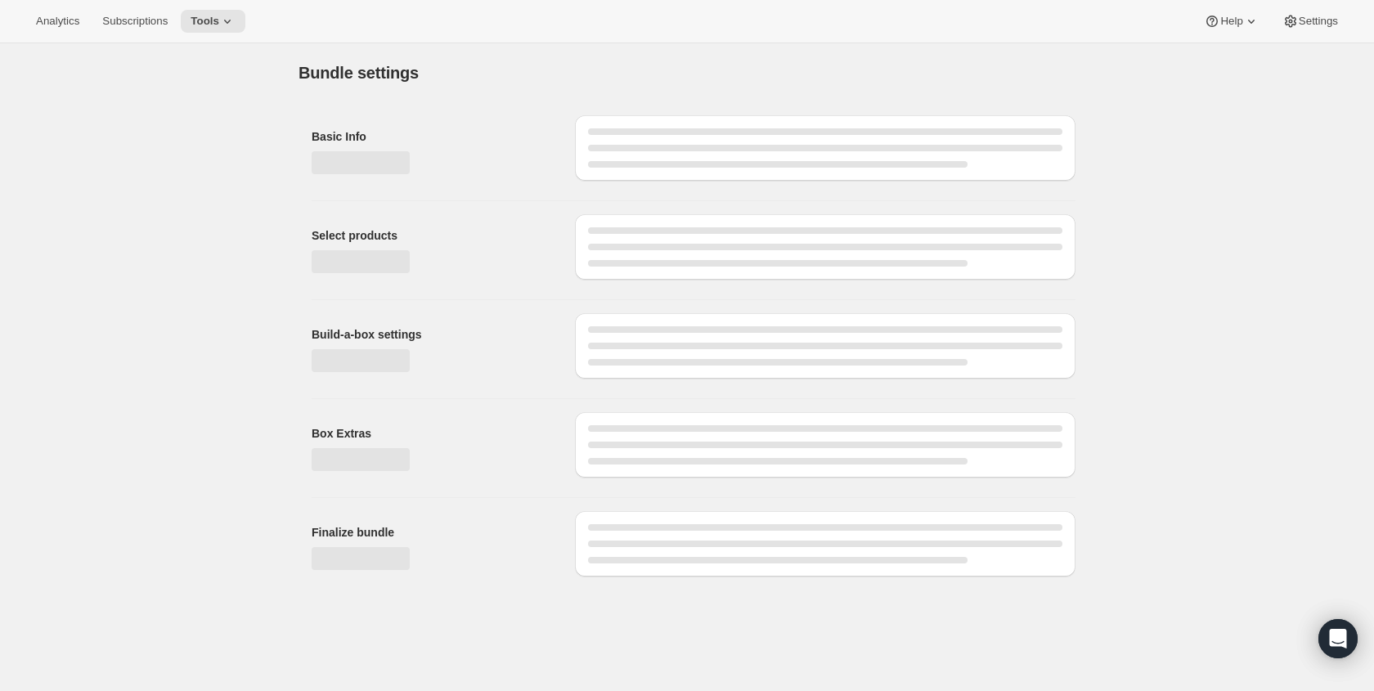
type input "Batch Complete Bundle"
radio input "true"
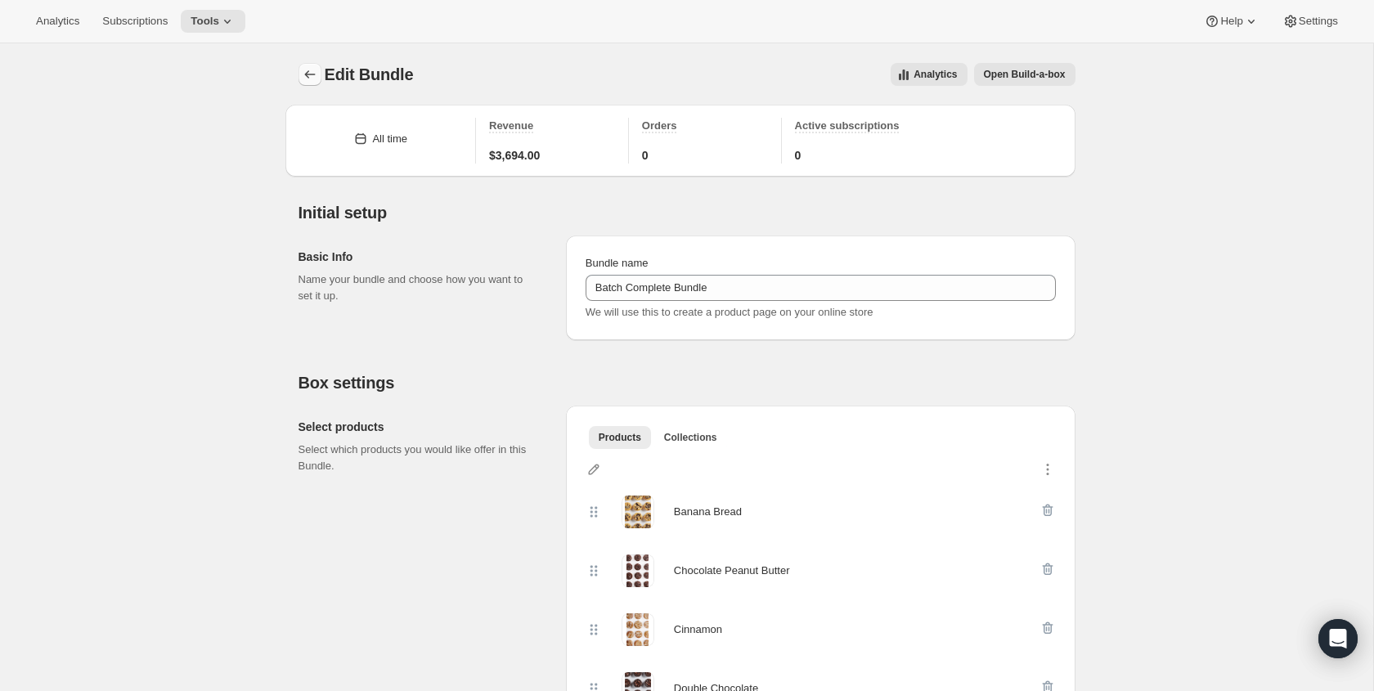
click at [315, 68] on icon "Bundles" at bounding box center [310, 74] width 16 height 16
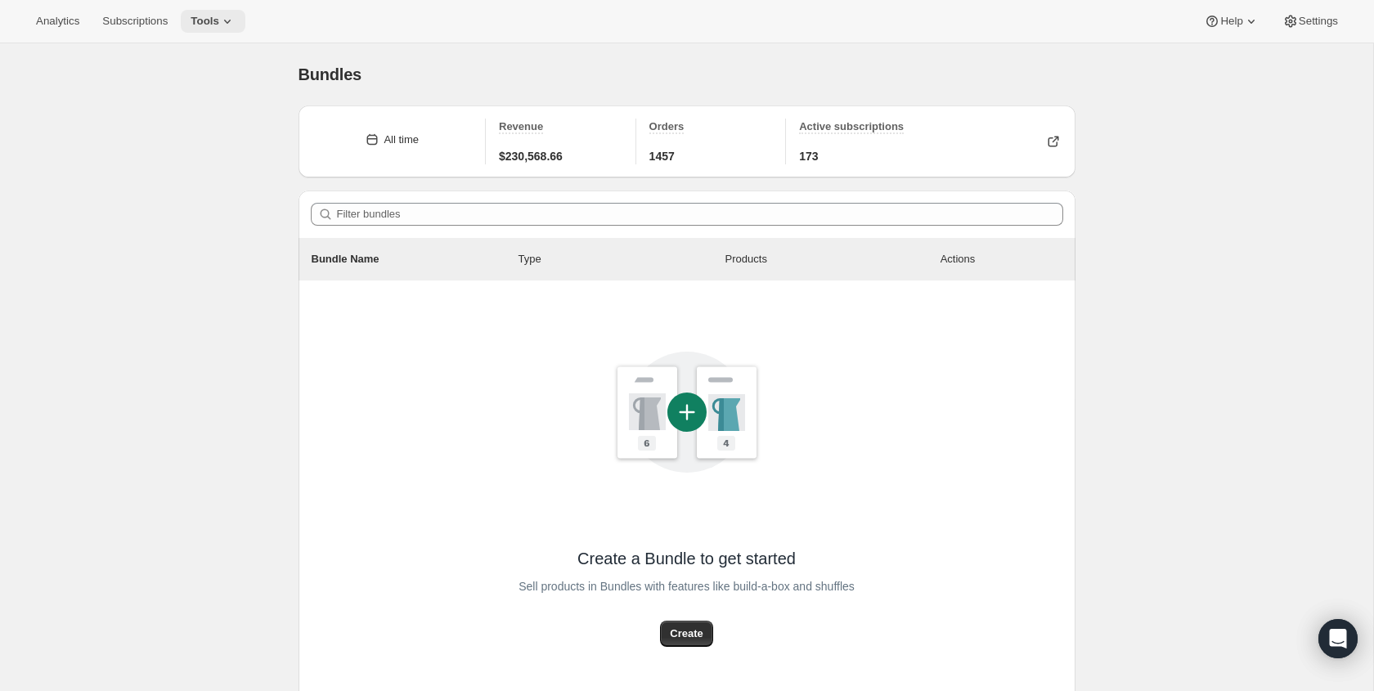
click at [231, 19] on icon at bounding box center [227, 21] width 16 height 16
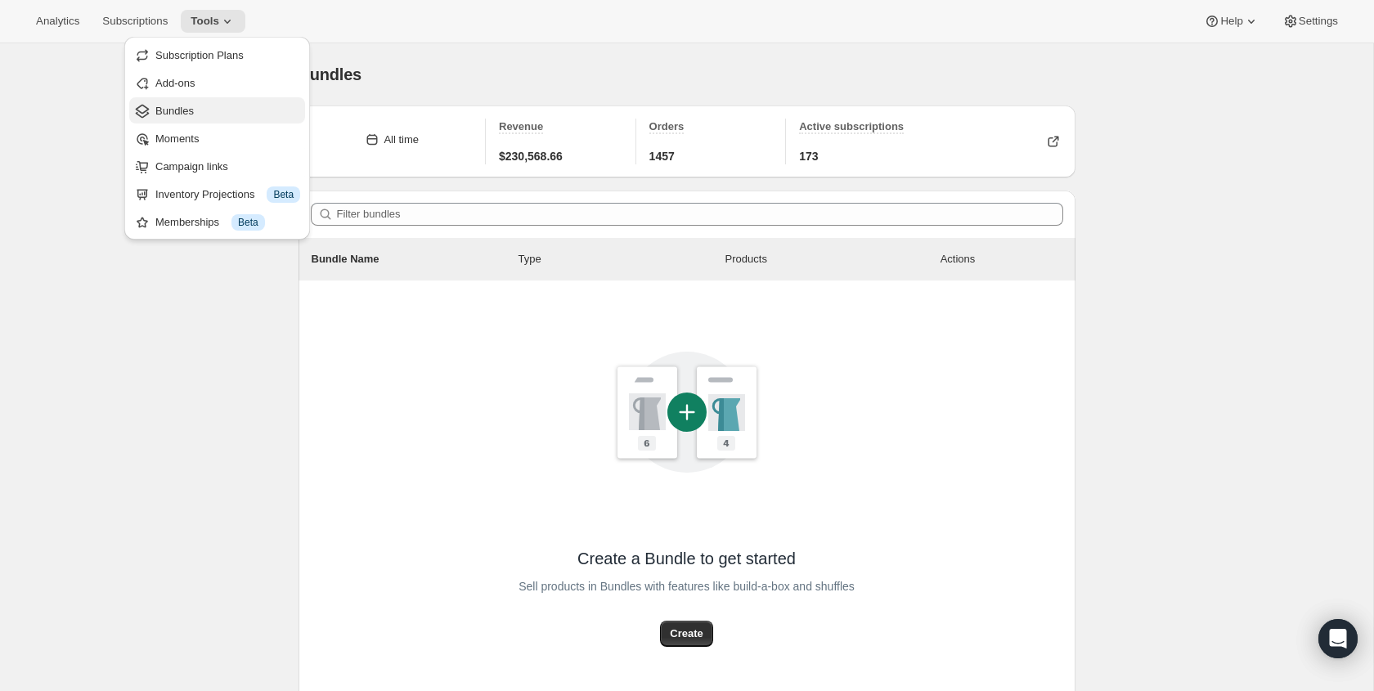
click at [206, 110] on span "Bundles" at bounding box center [227, 111] width 145 height 16
